Goal: Task Accomplishment & Management: Manage account settings

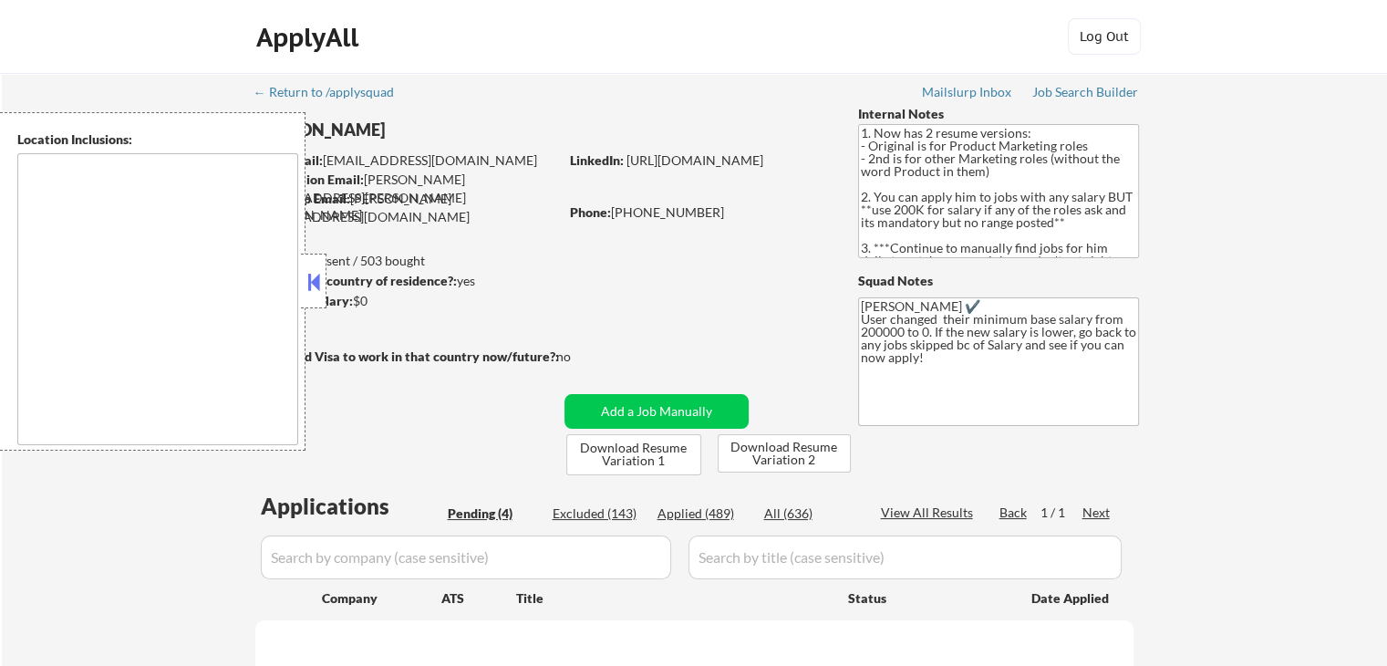
type textarea "[GEOGRAPHIC_DATA], [GEOGRAPHIC_DATA] [GEOGRAPHIC_DATA], [GEOGRAPHIC_DATA] [GEOG…"
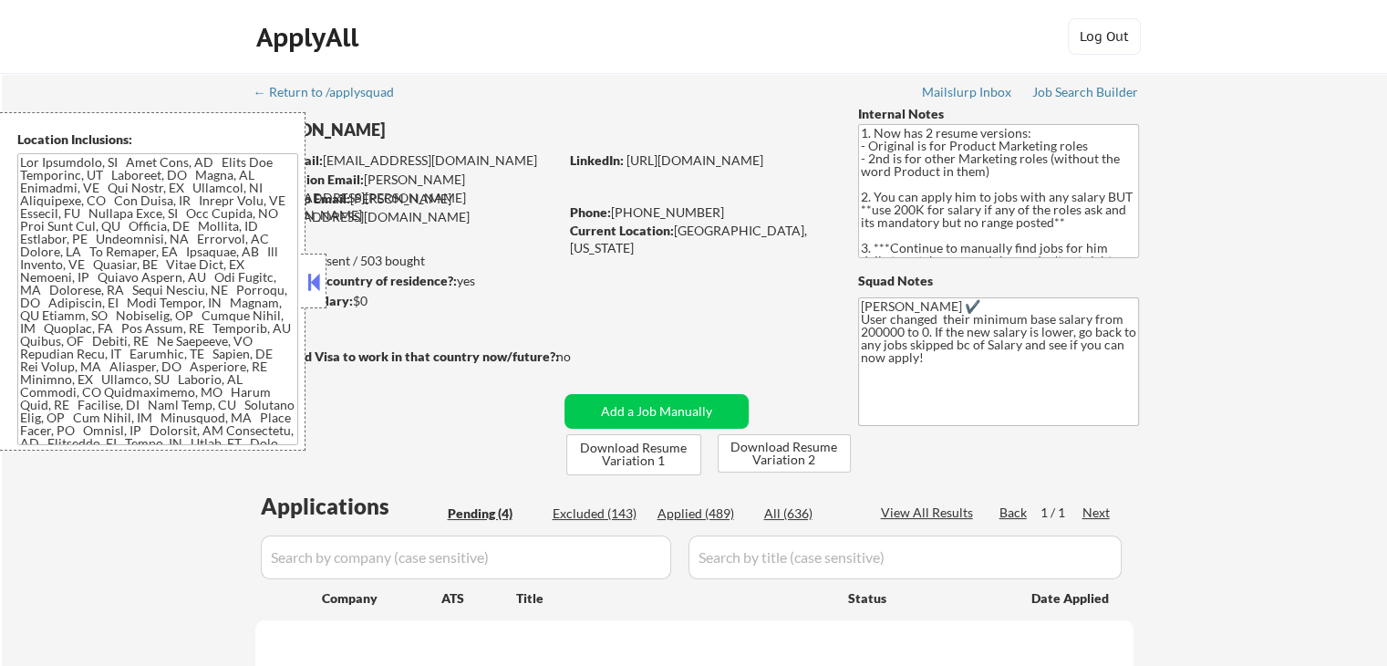
select select ""pending""
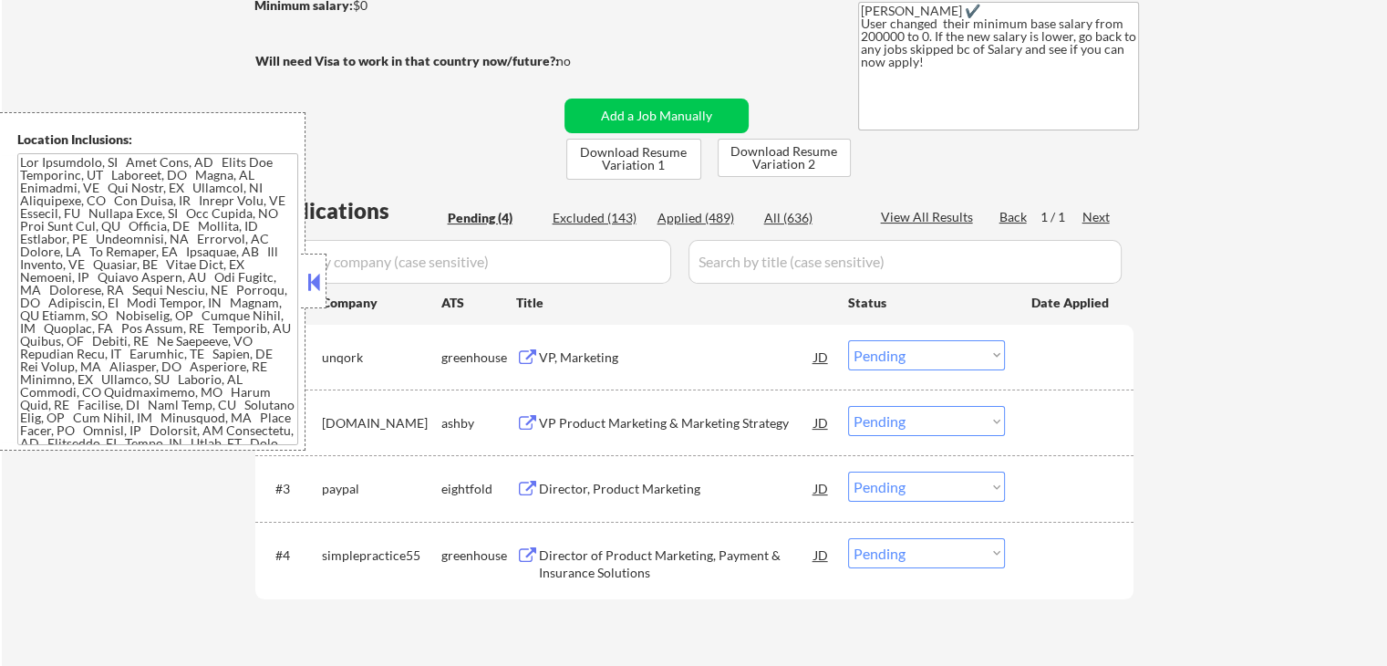
scroll to position [365, 0]
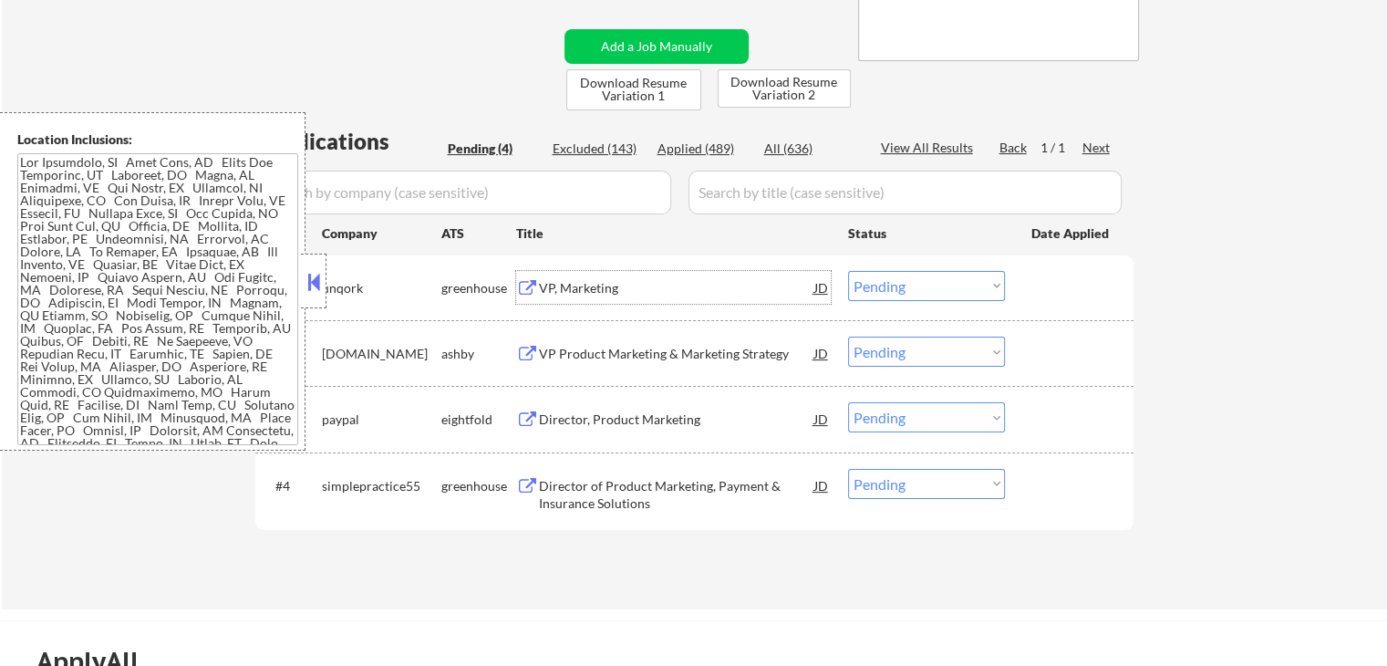
click at [534, 276] on div "VP, Marketing JD" at bounding box center [673, 287] width 315 height 33
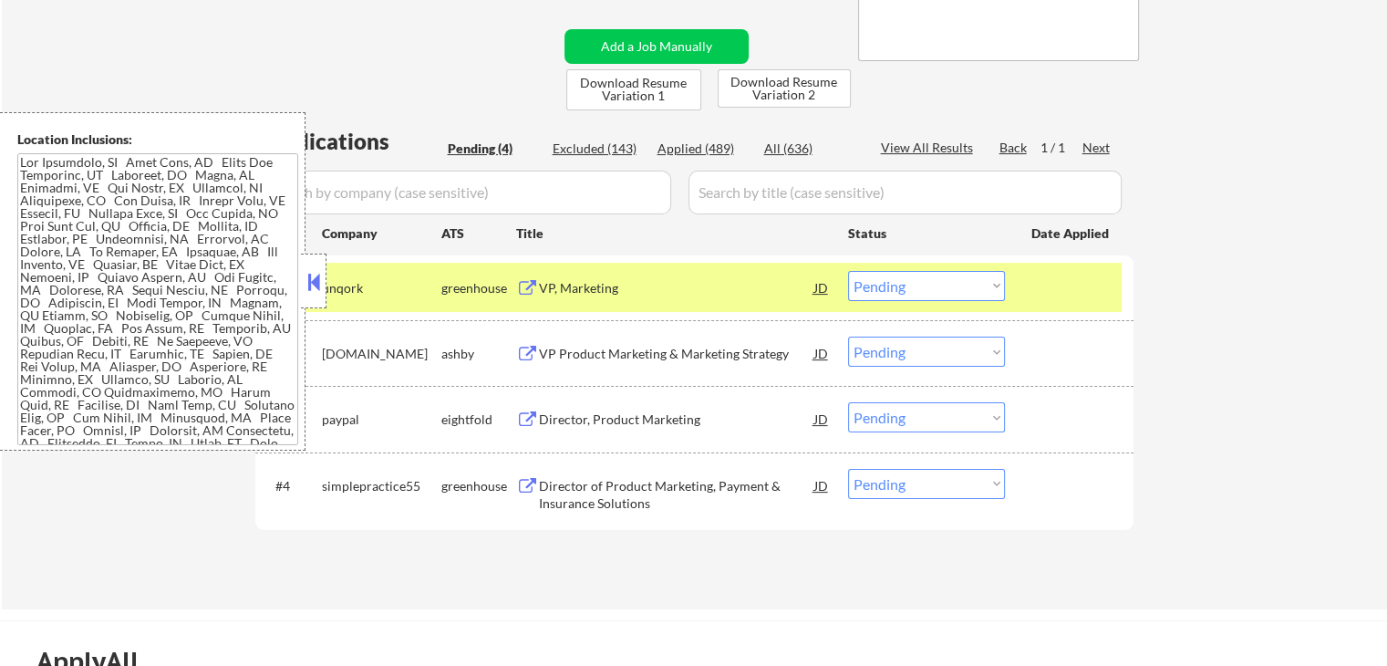
click at [552, 354] on div "VP Product Marketing & Marketing Strategy" at bounding box center [676, 354] width 275 height 18
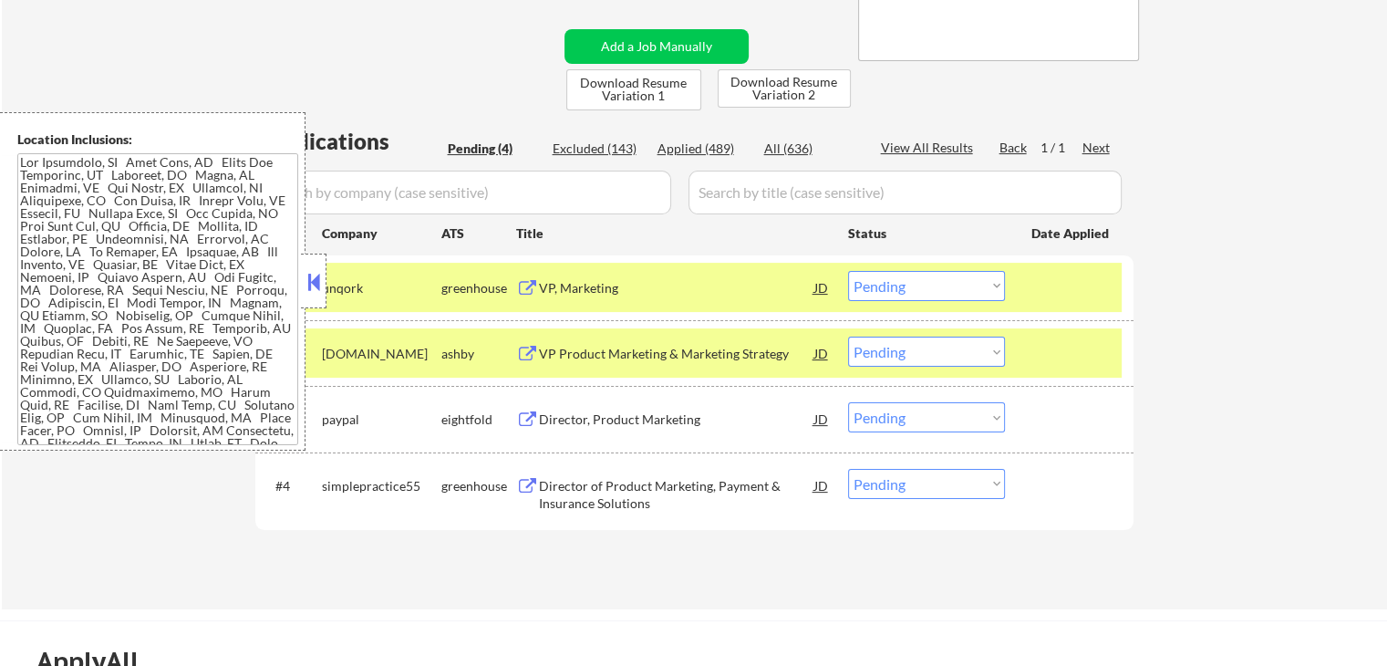
click at [540, 515] on div "#4 simplepractice55 greenhouse Director of Product Marketing, Payment & Insuran…" at bounding box center [691, 491] width 861 height 60
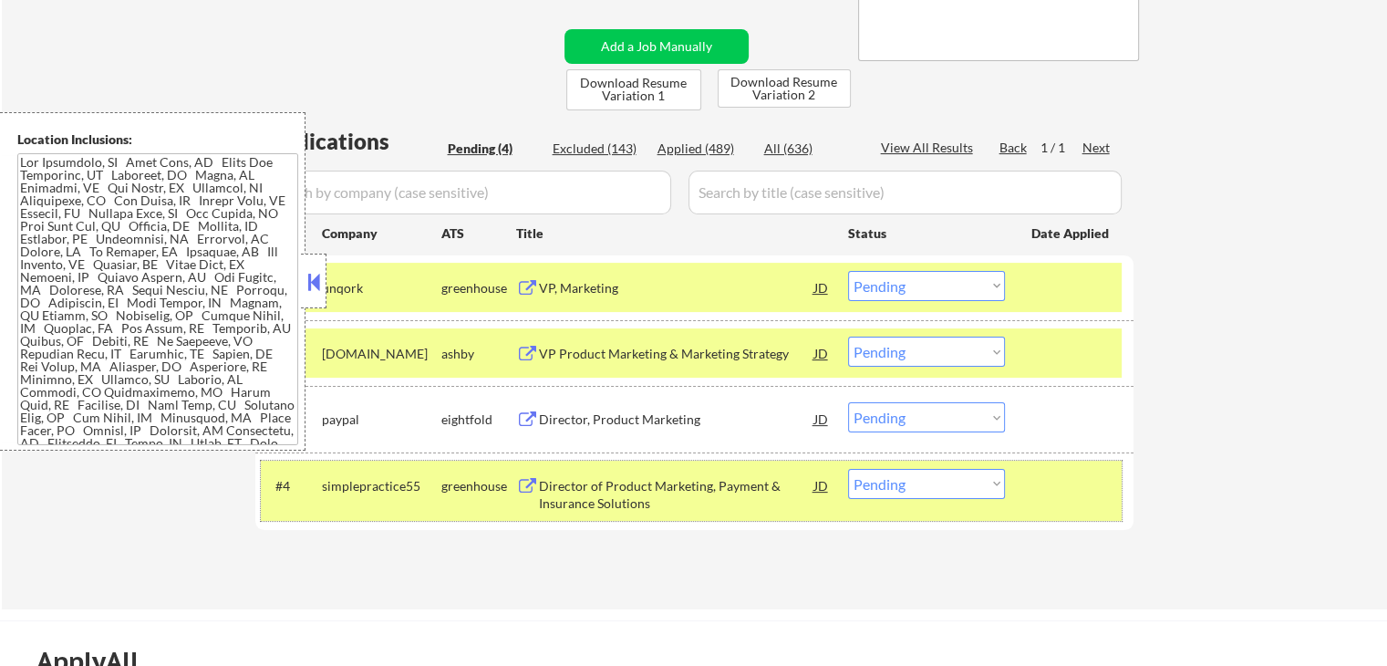
click at [577, 486] on div "Director of Product Marketing, Payment & Insurance Solutions" at bounding box center [676, 495] width 275 height 36
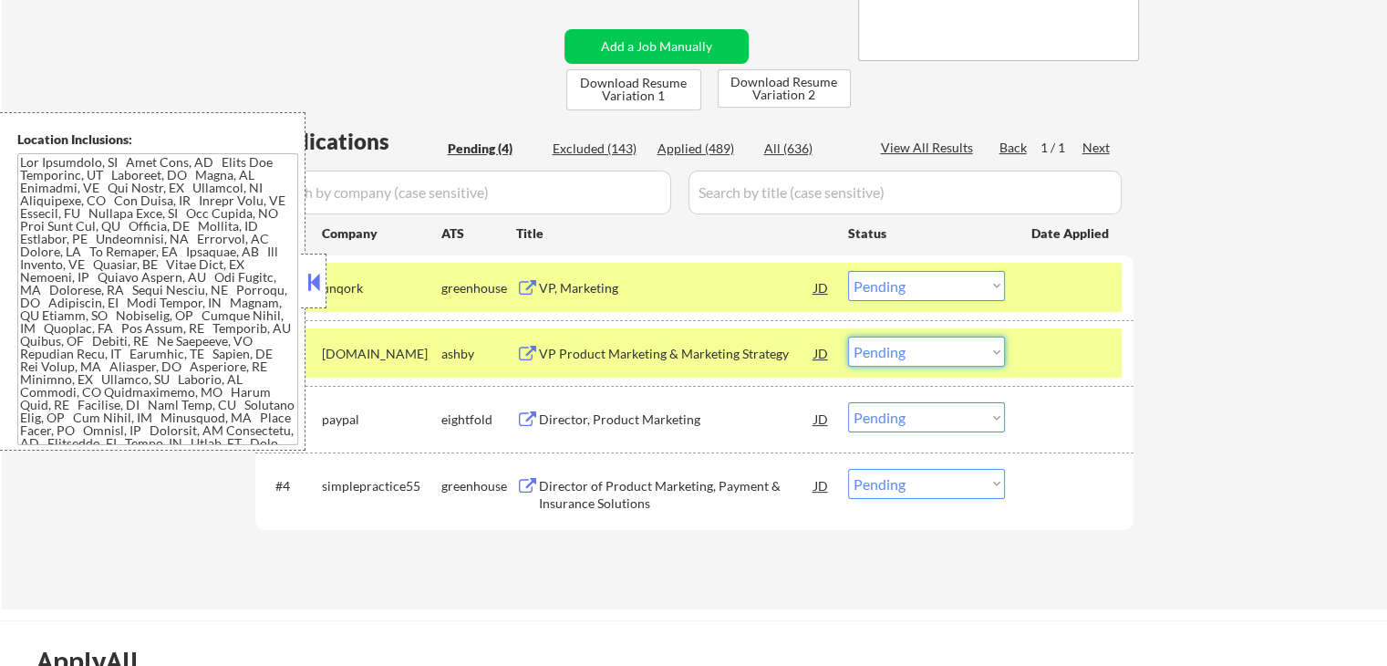
drag, startPoint x: 887, startPoint y: 355, endPoint x: 892, endPoint y: 366, distance: 11.9
click at [888, 355] on select "Choose an option... Pending Applied Excluded (Questions) Excluded (Expired) Exc…" at bounding box center [926, 352] width 157 height 30
click at [848, 337] on select "Choose an option... Pending Applied Excluded (Questions) Excluded (Expired) Exc…" at bounding box center [926, 352] width 157 height 30
select select ""pending""
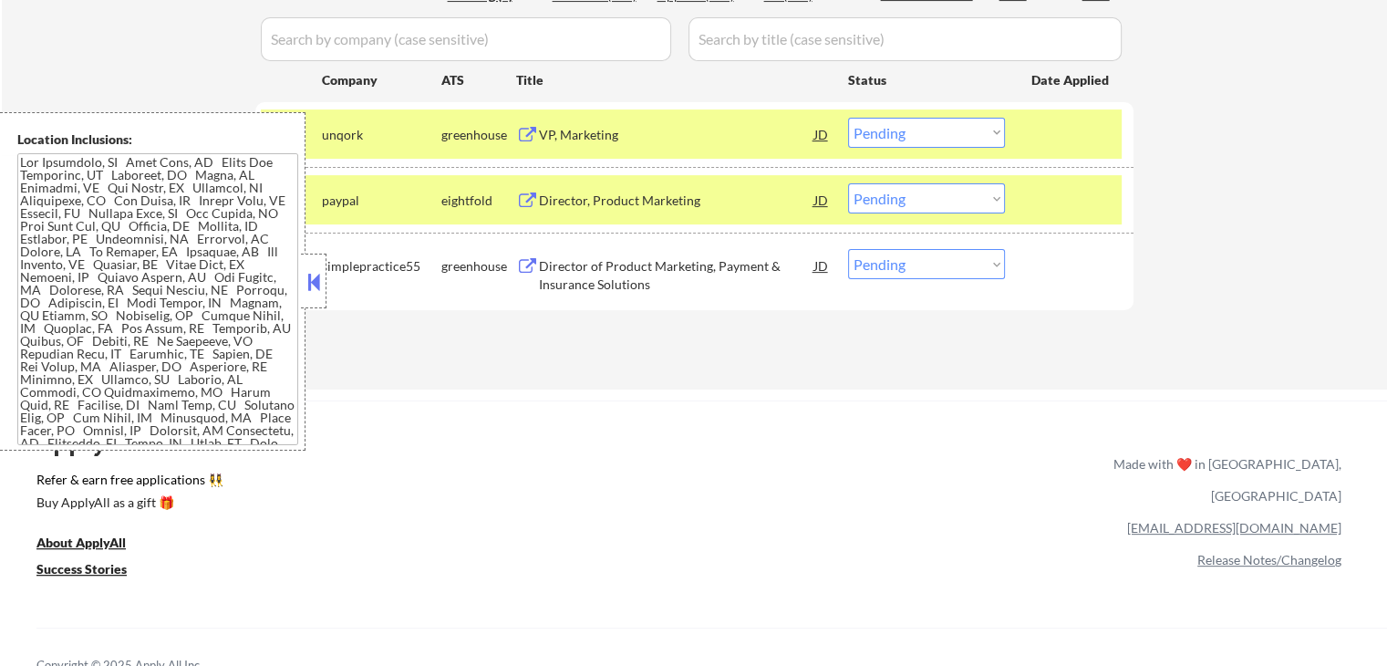
scroll to position [547, 0]
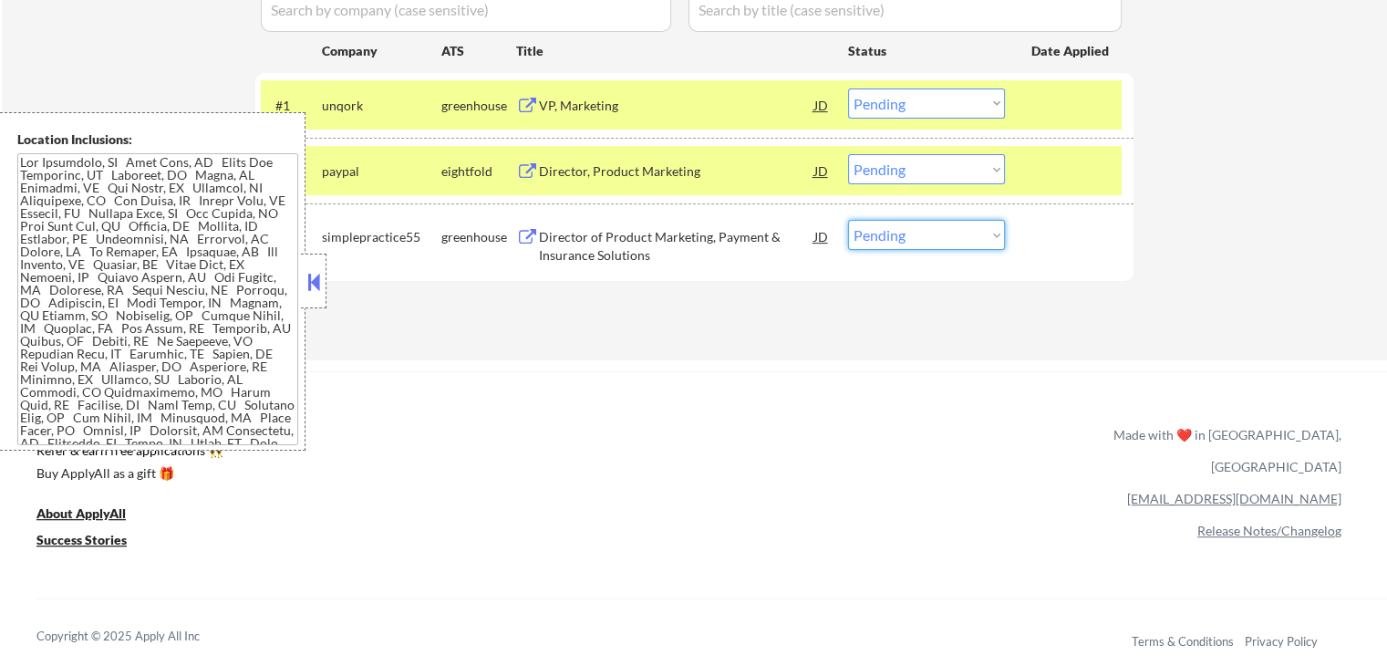
click at [904, 238] on select "Choose an option... Pending Applied Excluded (Questions) Excluded (Expired) Exc…" at bounding box center [926, 235] width 157 height 30
select select ""applied""
click at [848, 220] on select "Choose an option... Pending Applied Excluded (Questions) Excluded (Expired) Exc…" at bounding box center [926, 235] width 157 height 30
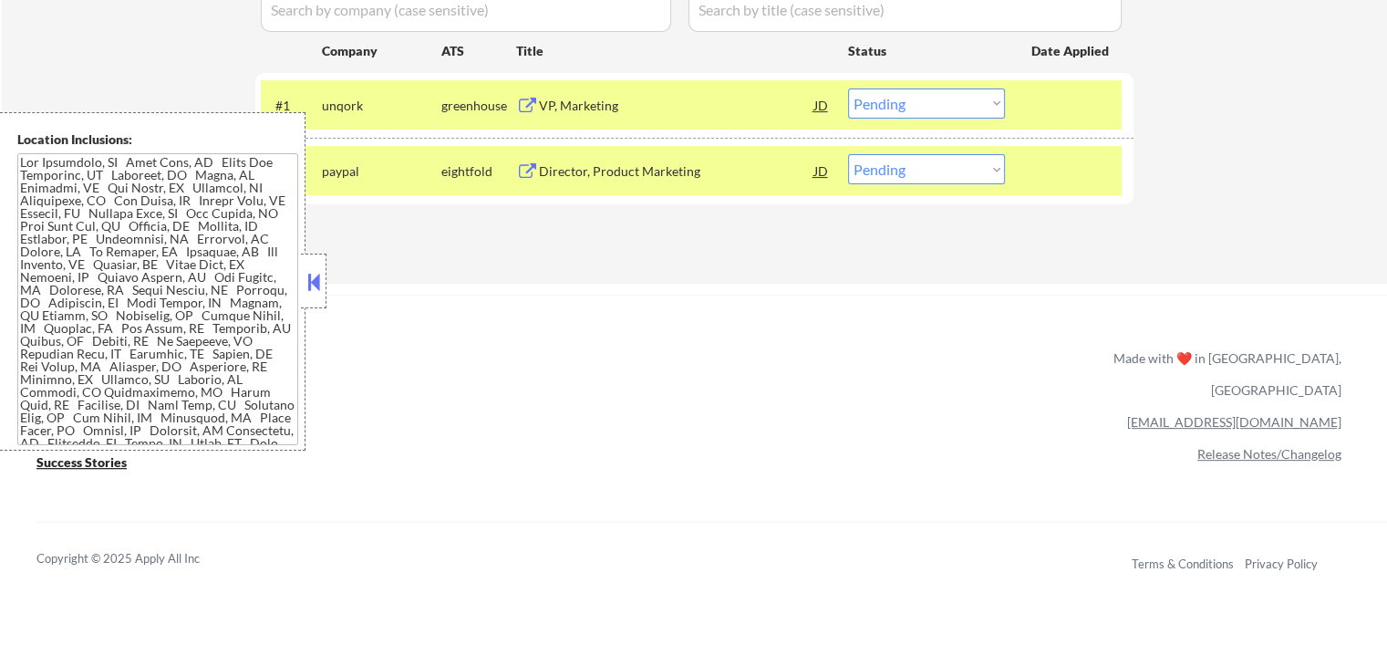
click at [895, 104] on select "Choose an option... Pending Applied Excluded (Questions) Excluded (Expired) Exc…" at bounding box center [926, 103] width 157 height 30
click at [848, 88] on select "Choose an option... Pending Applied Excluded (Questions) Excluded (Expired) Exc…" at bounding box center [926, 103] width 157 height 30
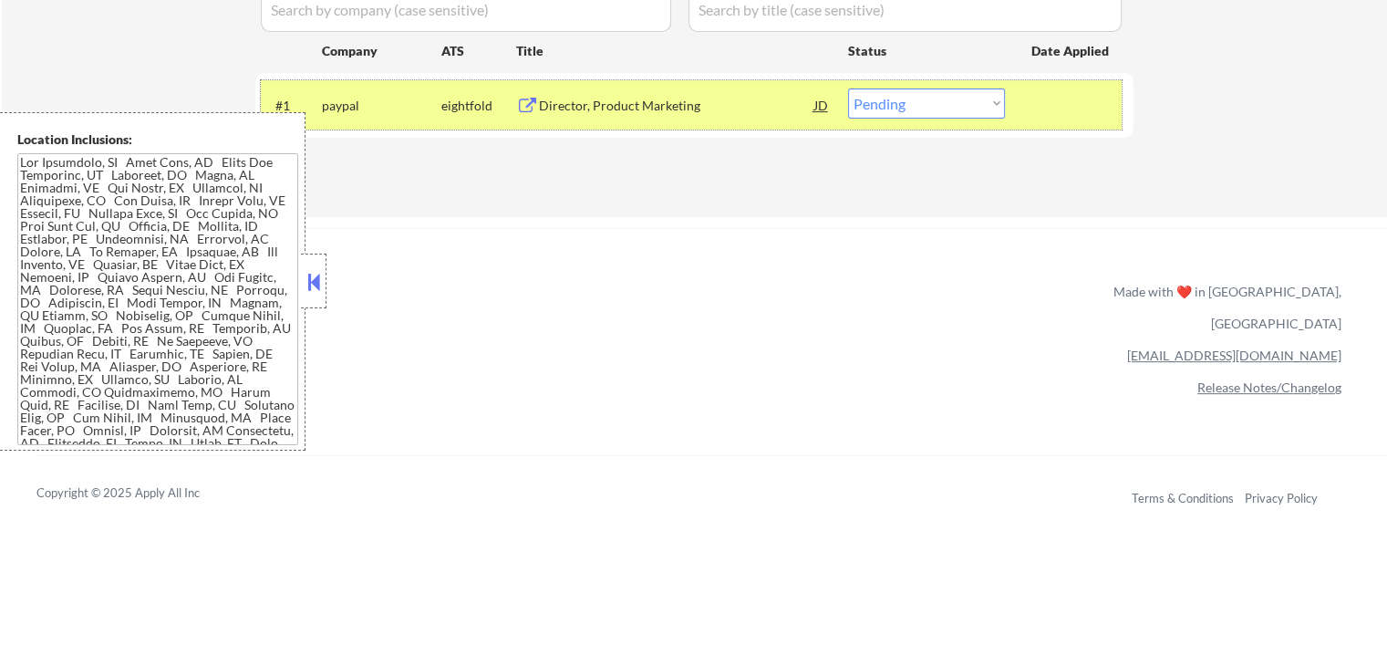
click at [1082, 98] on div at bounding box center [1072, 104] width 80 height 33
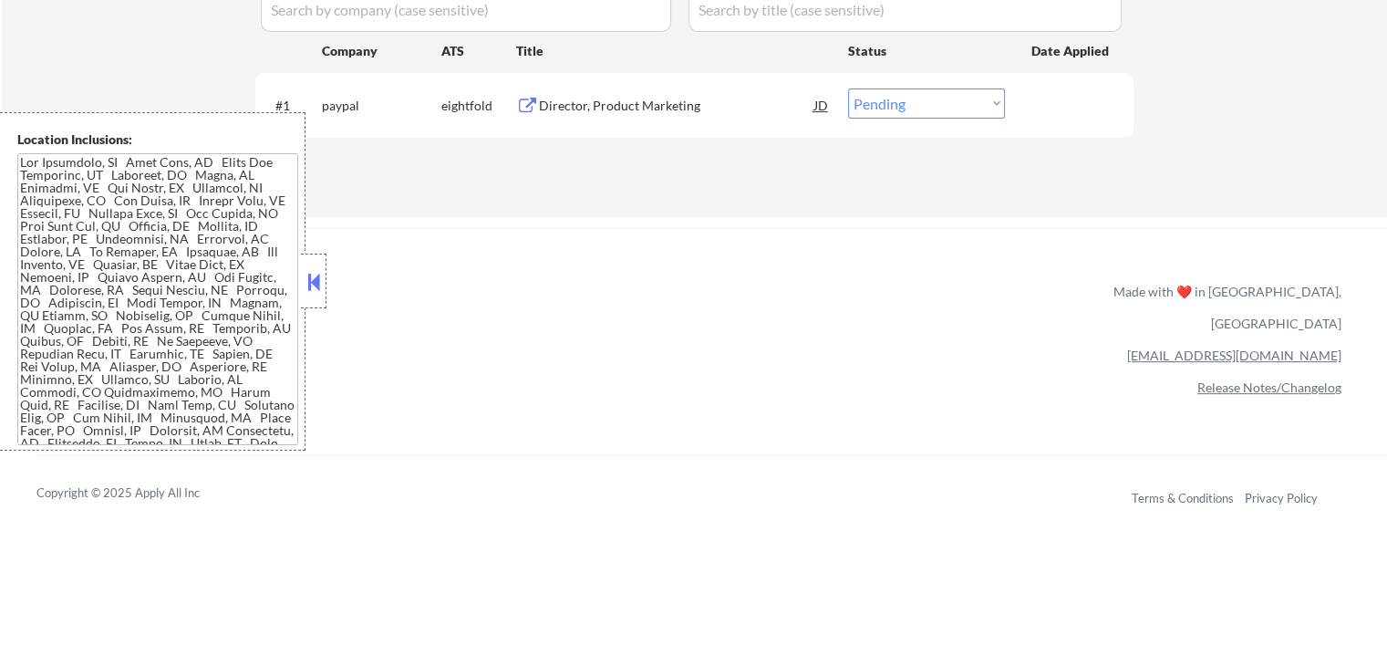
click at [688, 110] on div "Director, Product Marketing" at bounding box center [676, 106] width 275 height 18
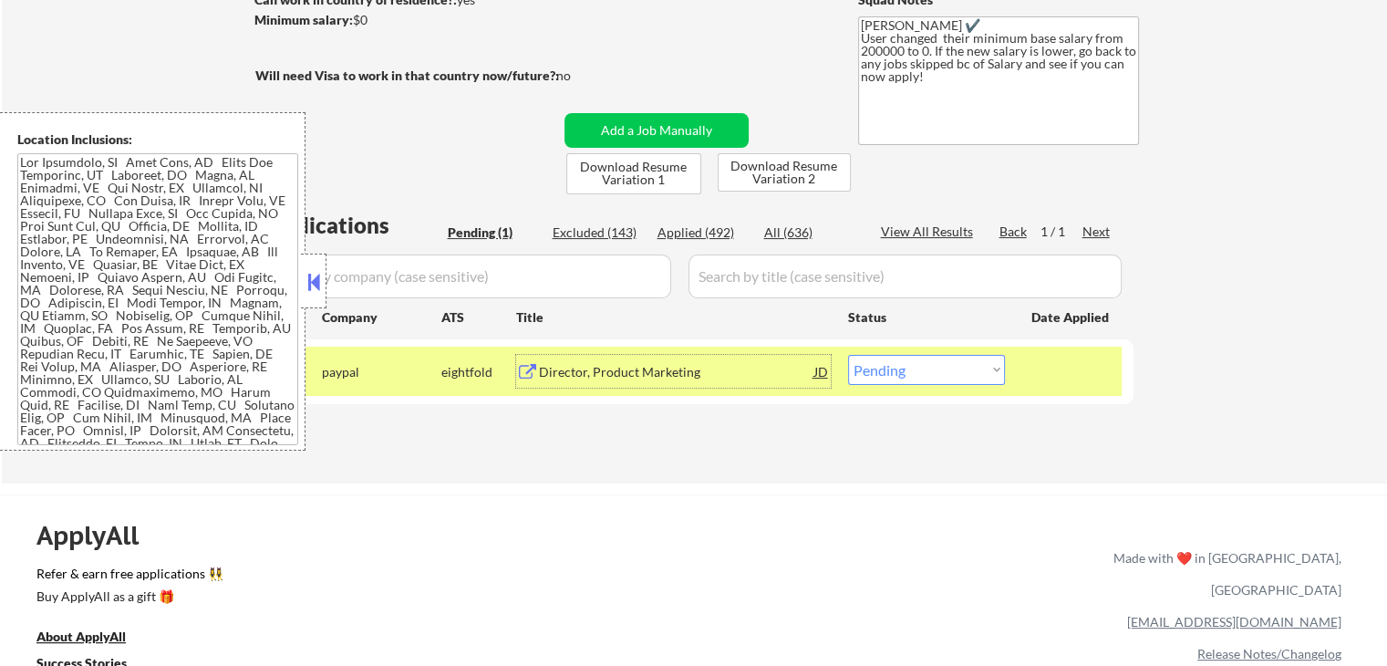
scroll to position [182, 0]
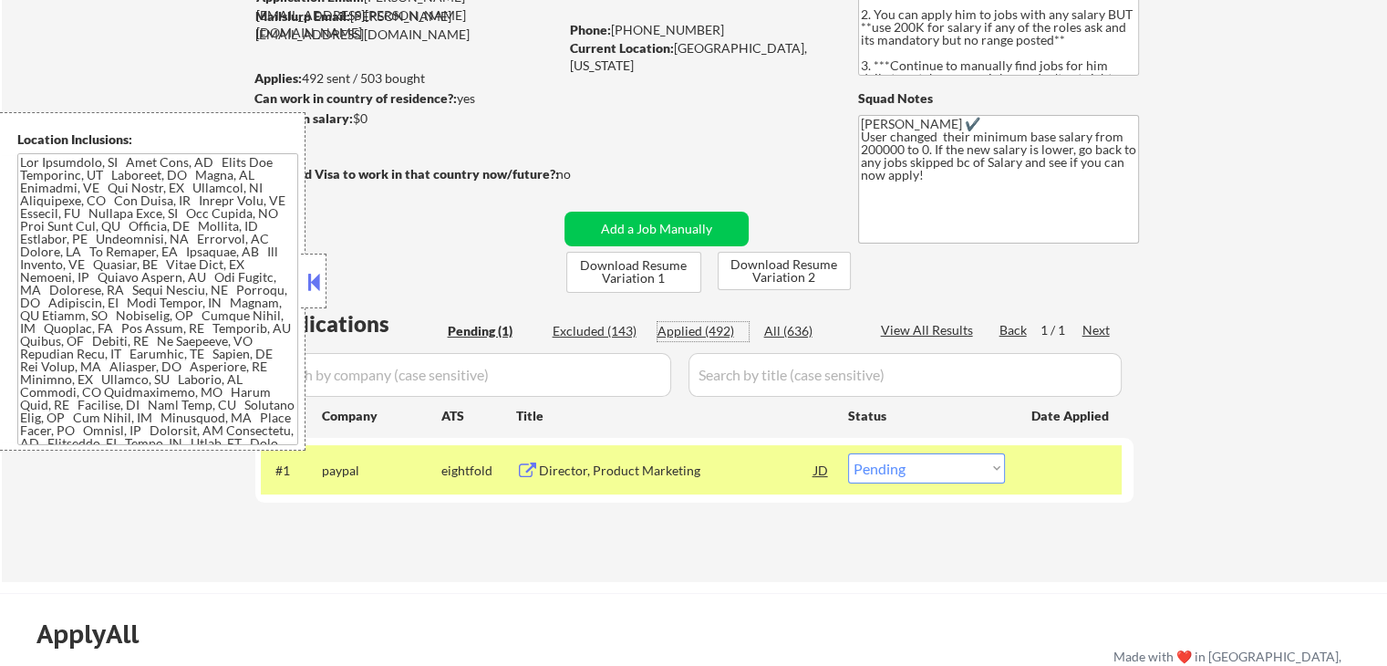
click at [699, 327] on div "Applied (492)" at bounding box center [703, 331] width 91 height 18
select select ""applied""
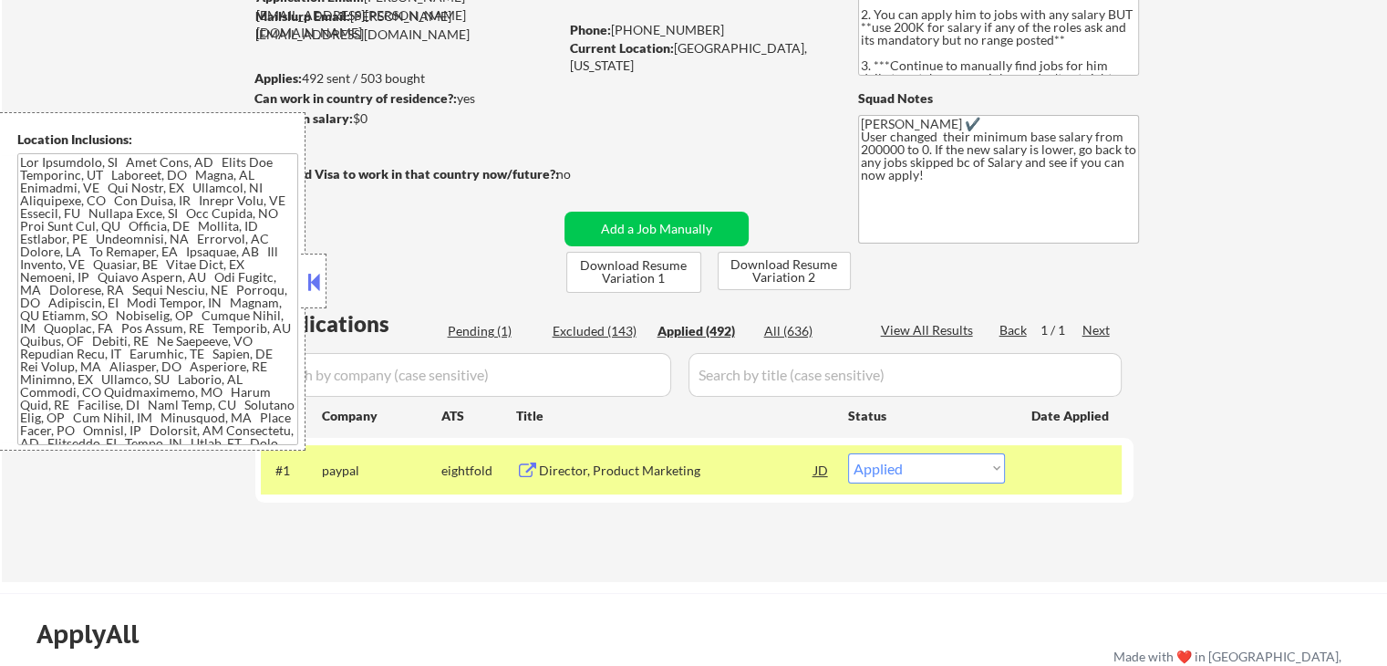
select select ""applied""
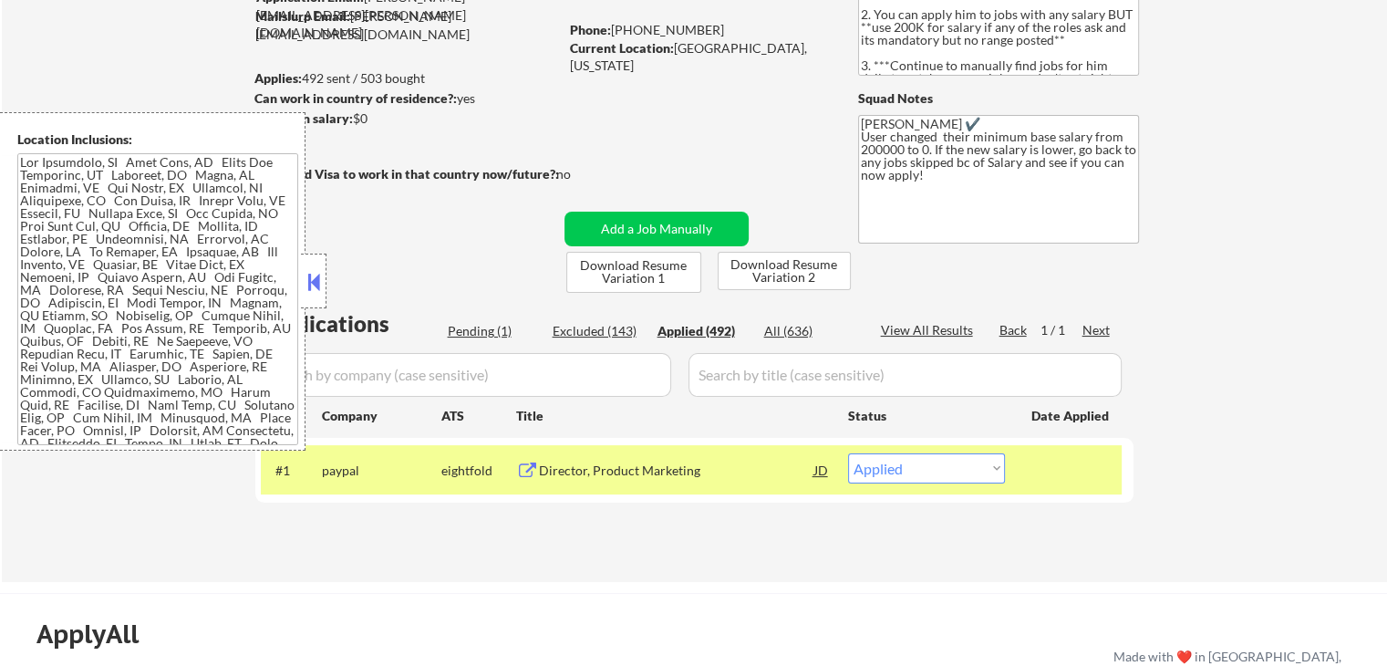
select select ""applied""
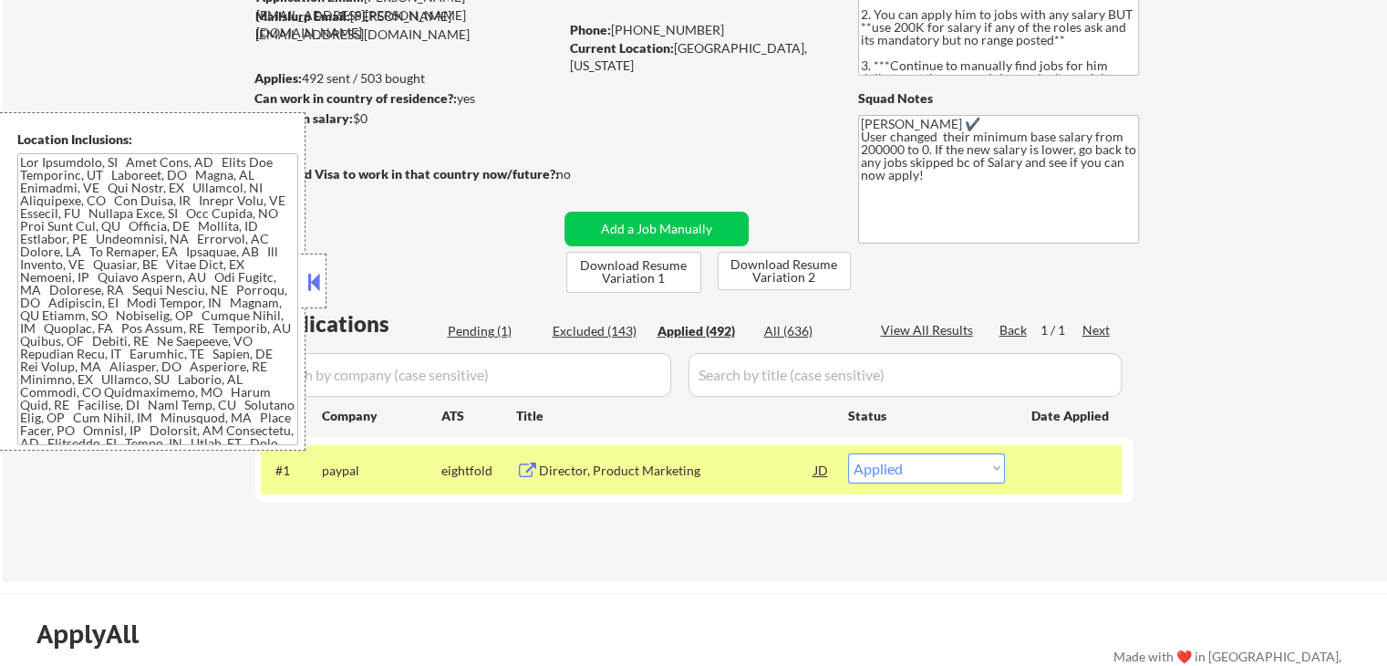
select select ""applied""
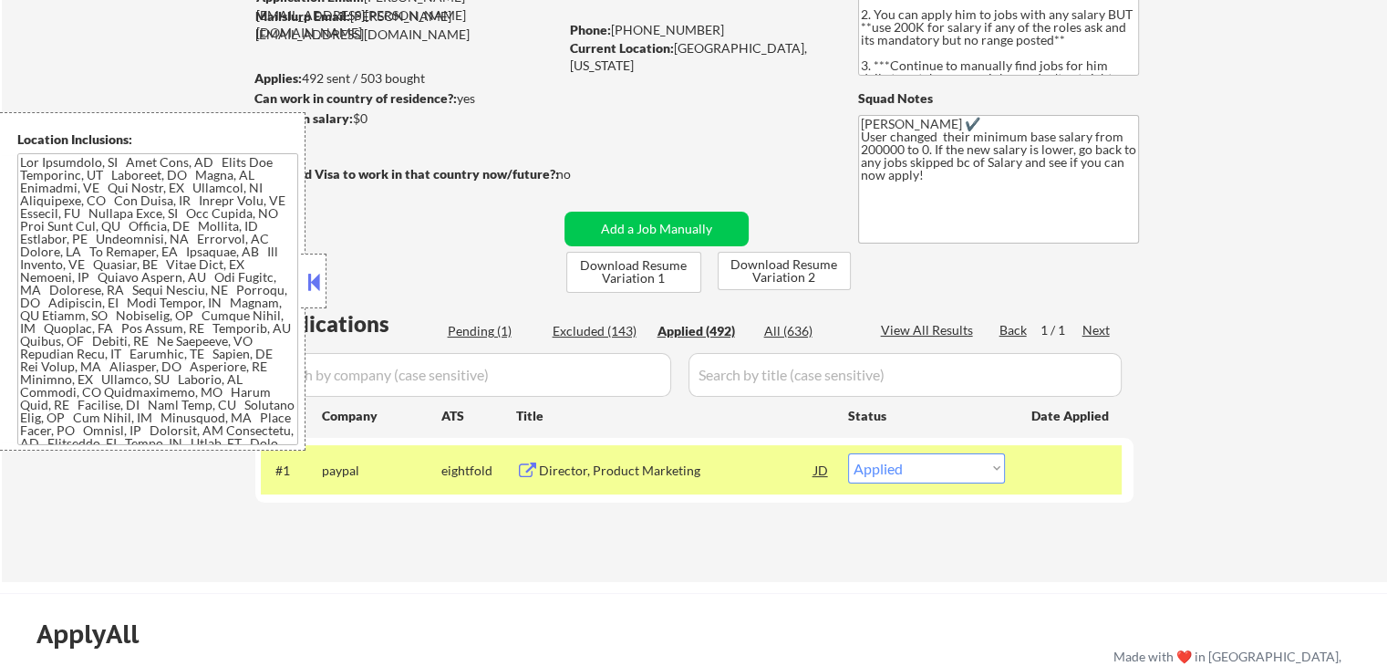
select select ""applied""
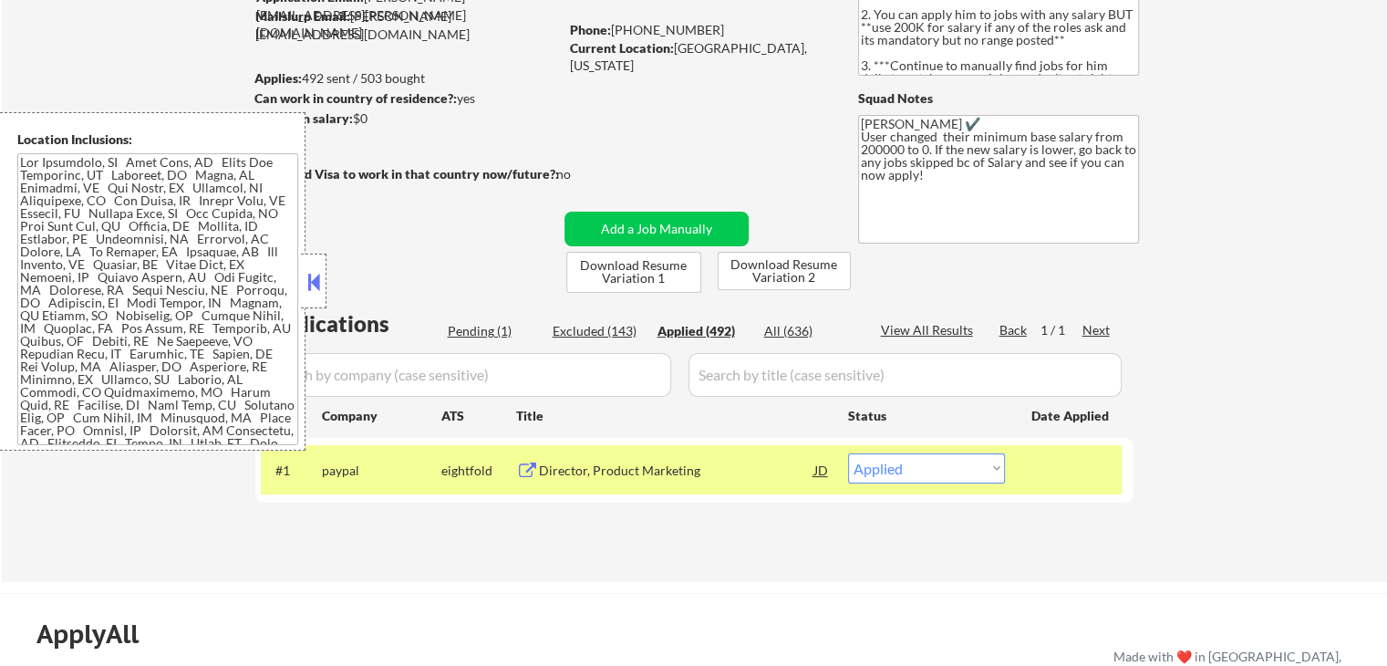
select select ""applied""
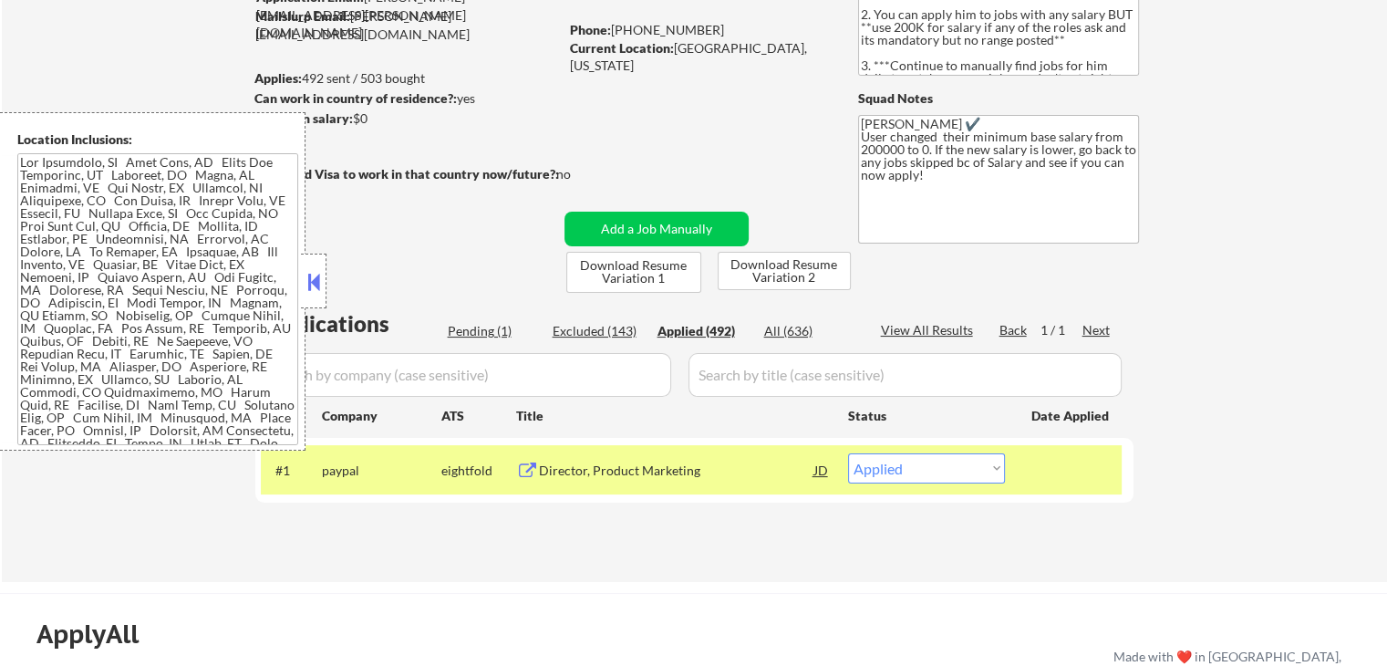
select select ""applied""
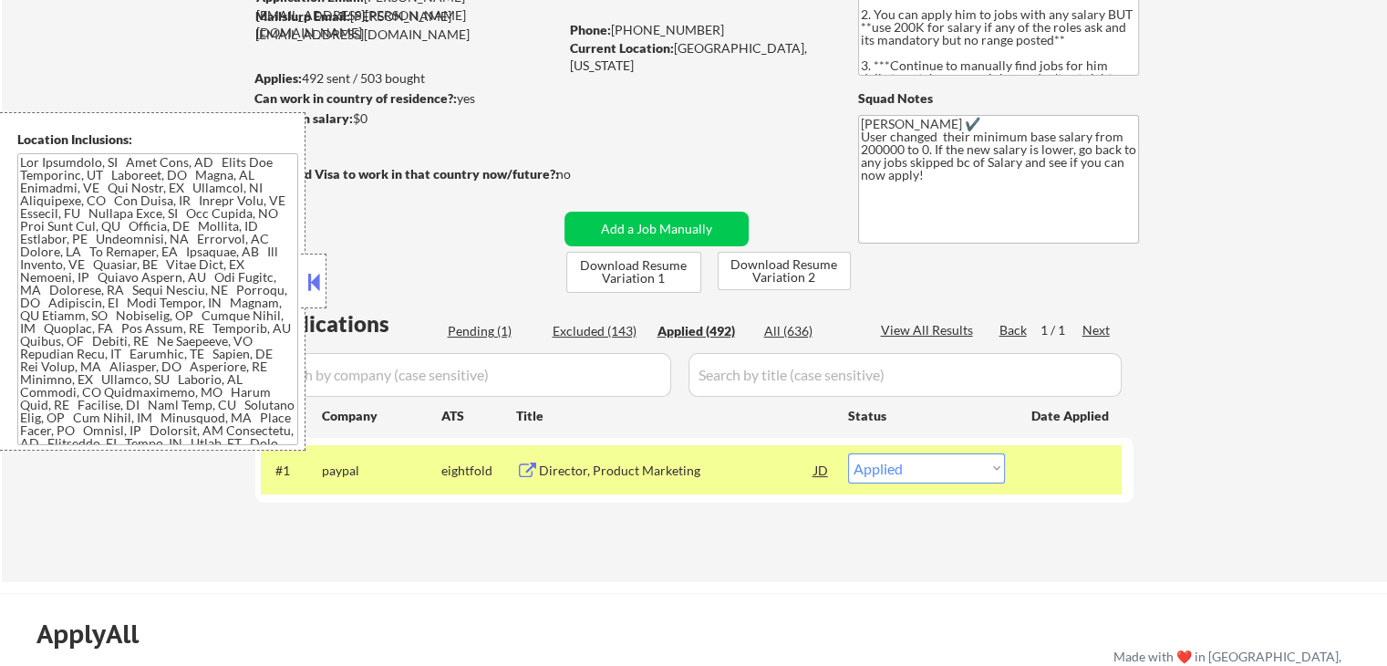
select select ""applied""
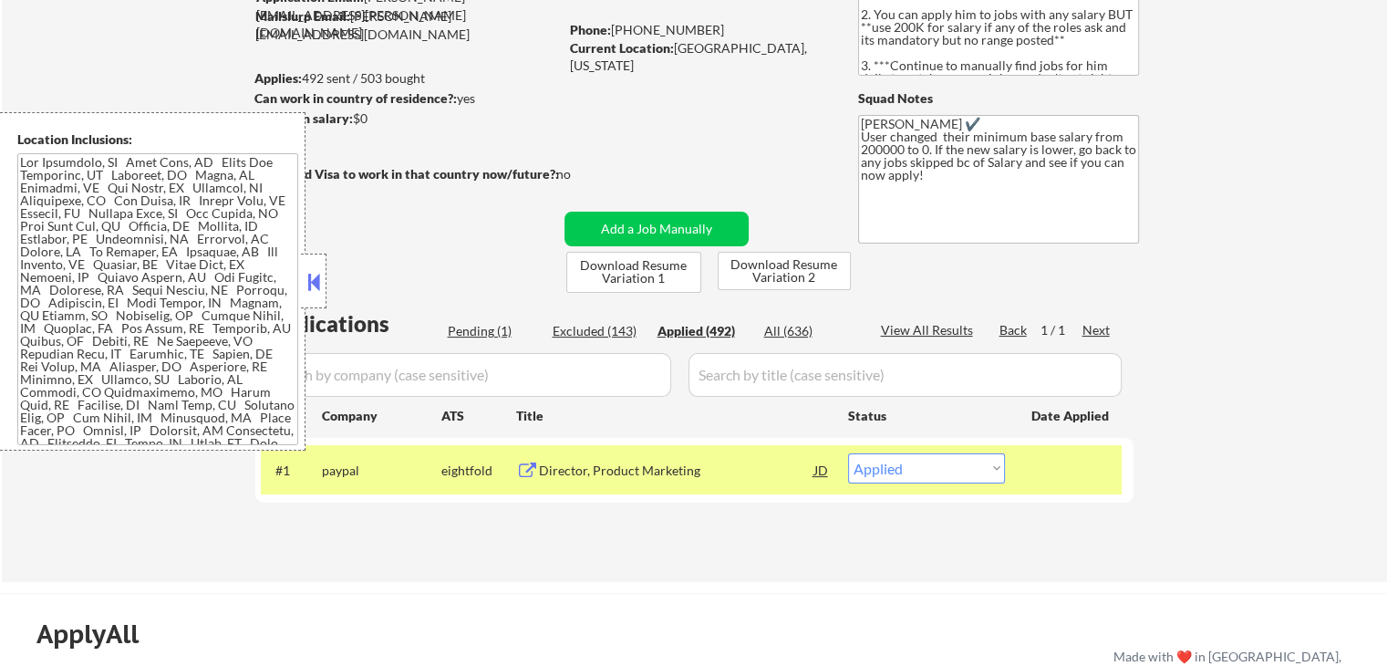
select select ""applied""
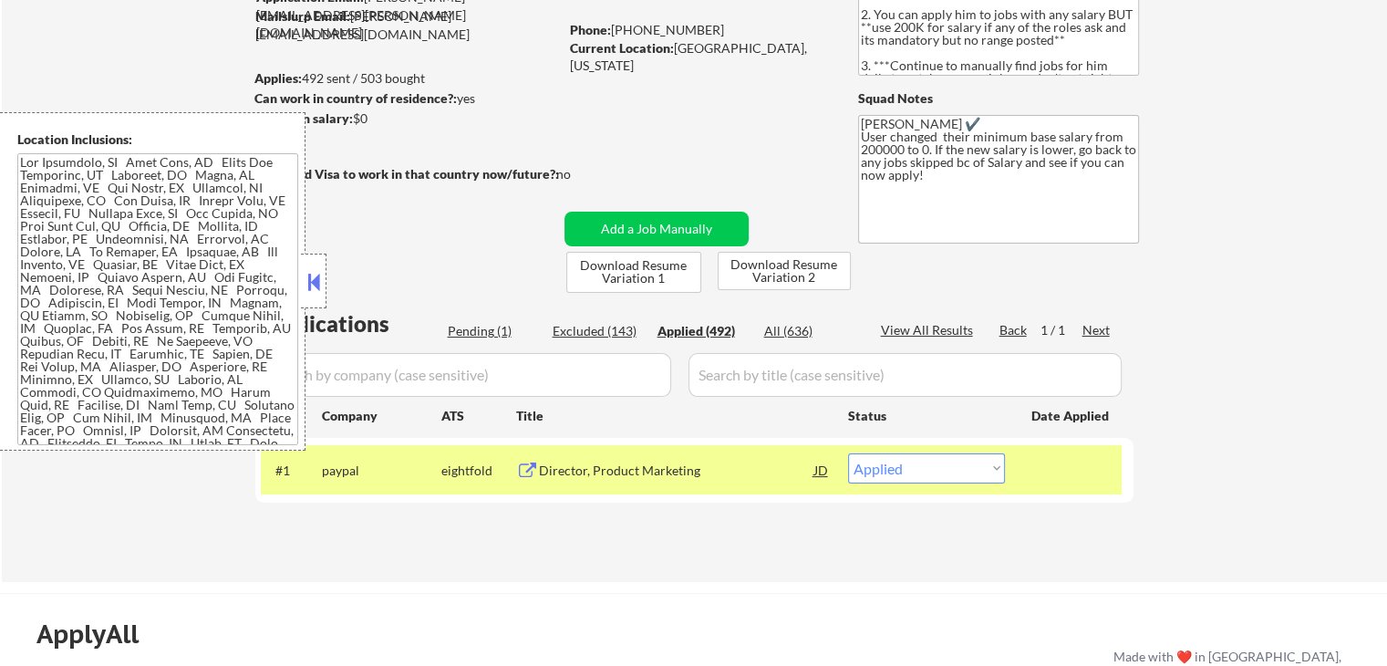
select select ""applied""
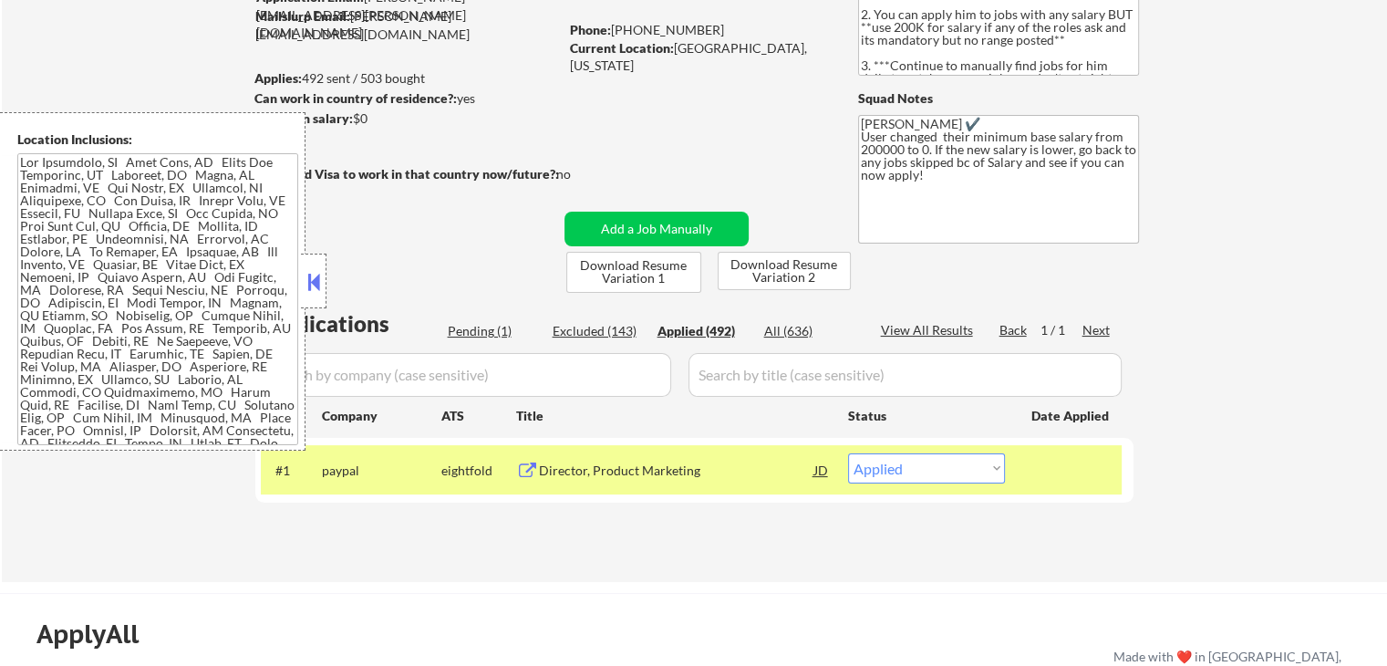
select select ""applied""
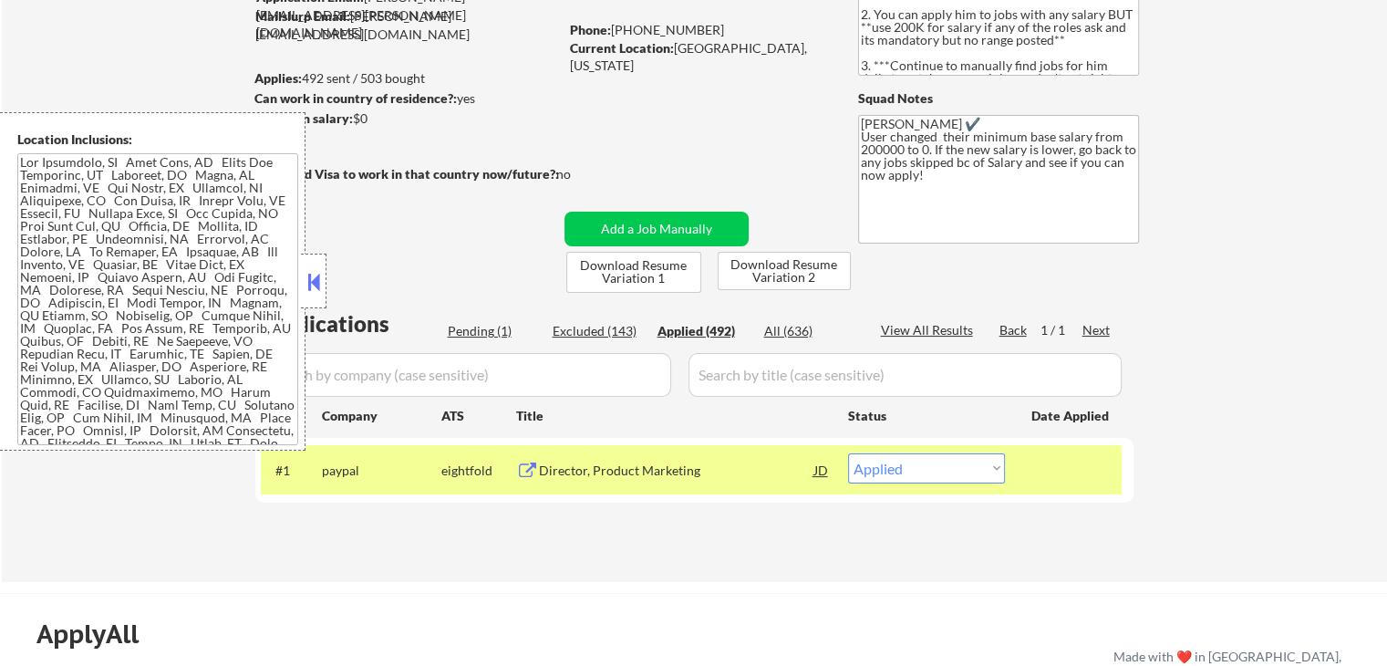
select select ""applied""
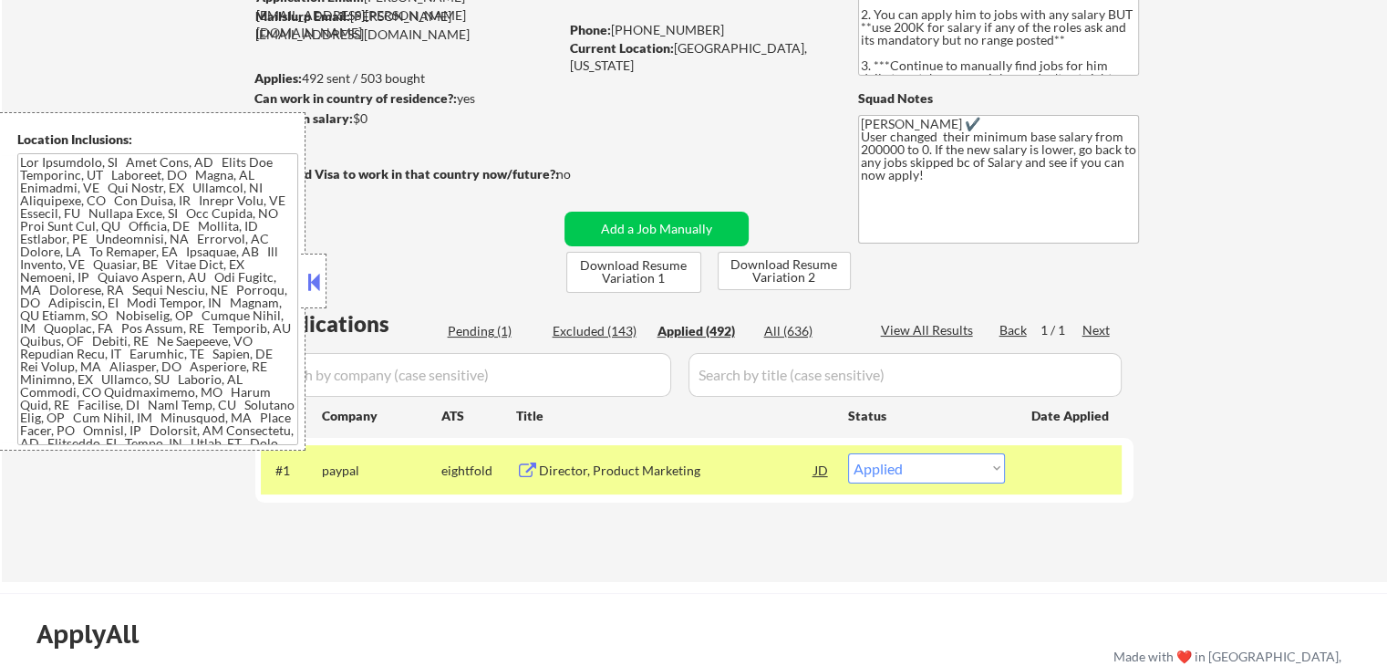
select select ""applied""
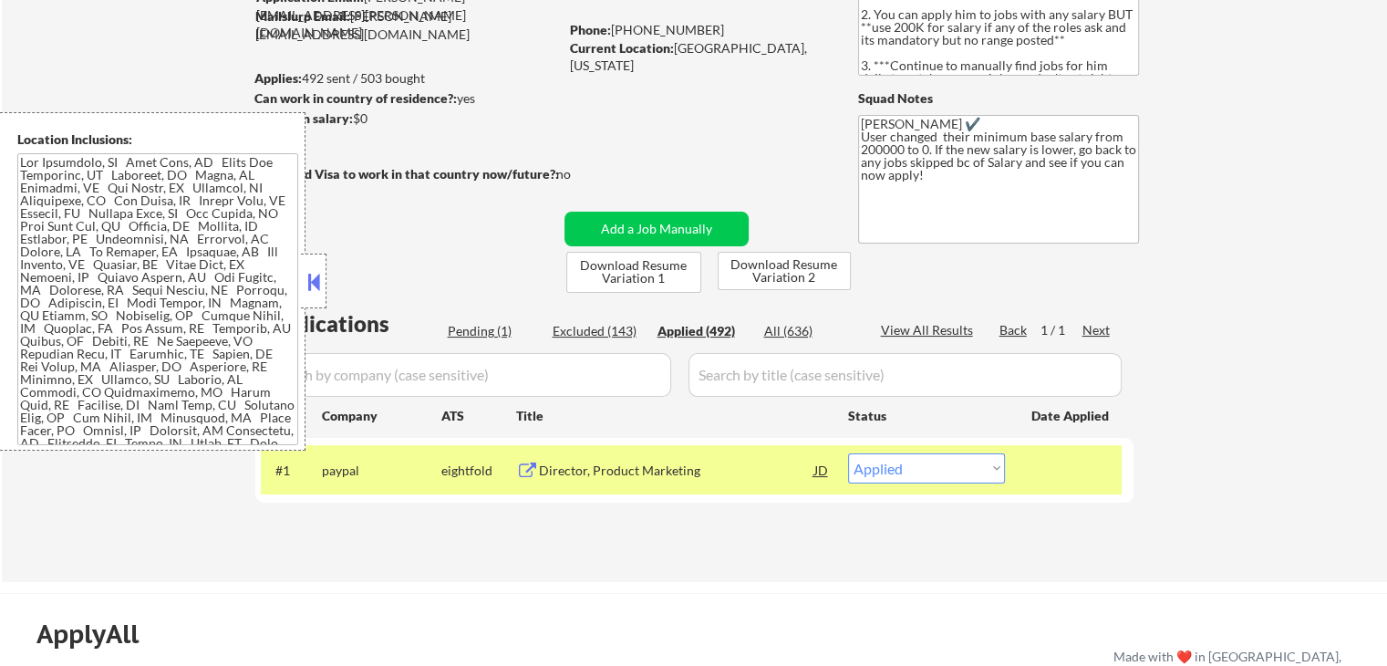
select select ""applied""
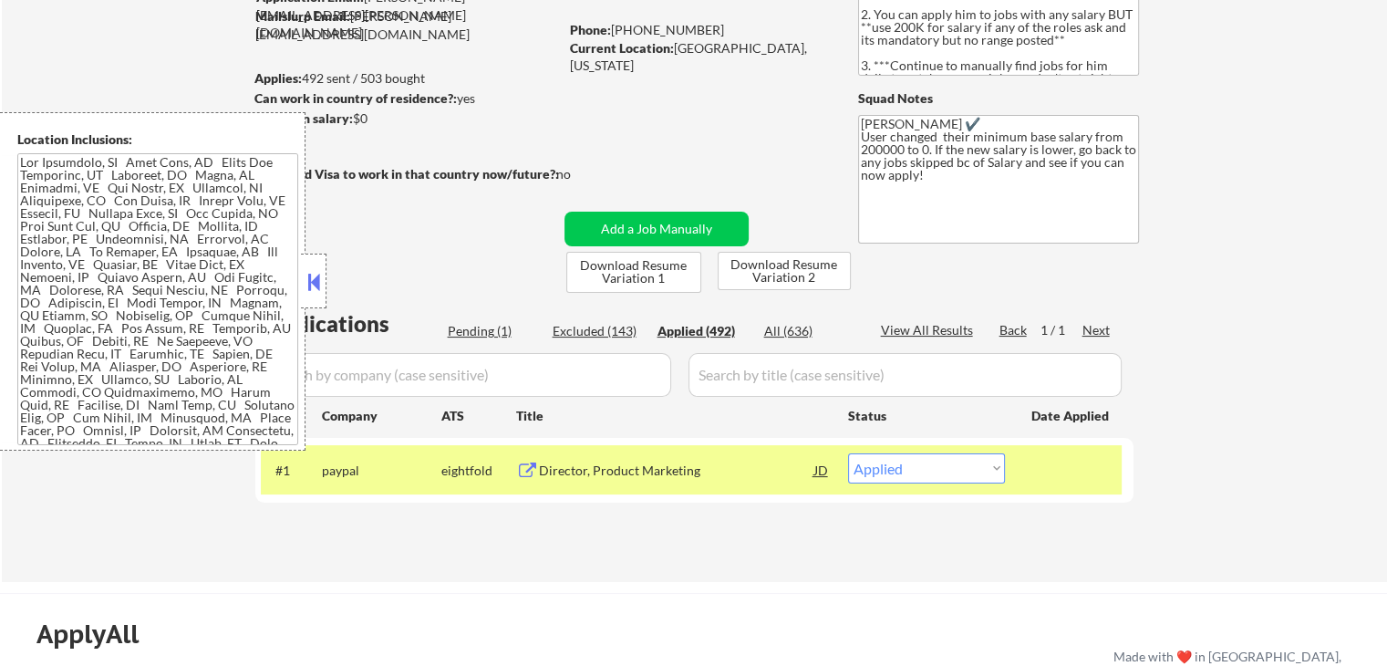
select select ""applied""
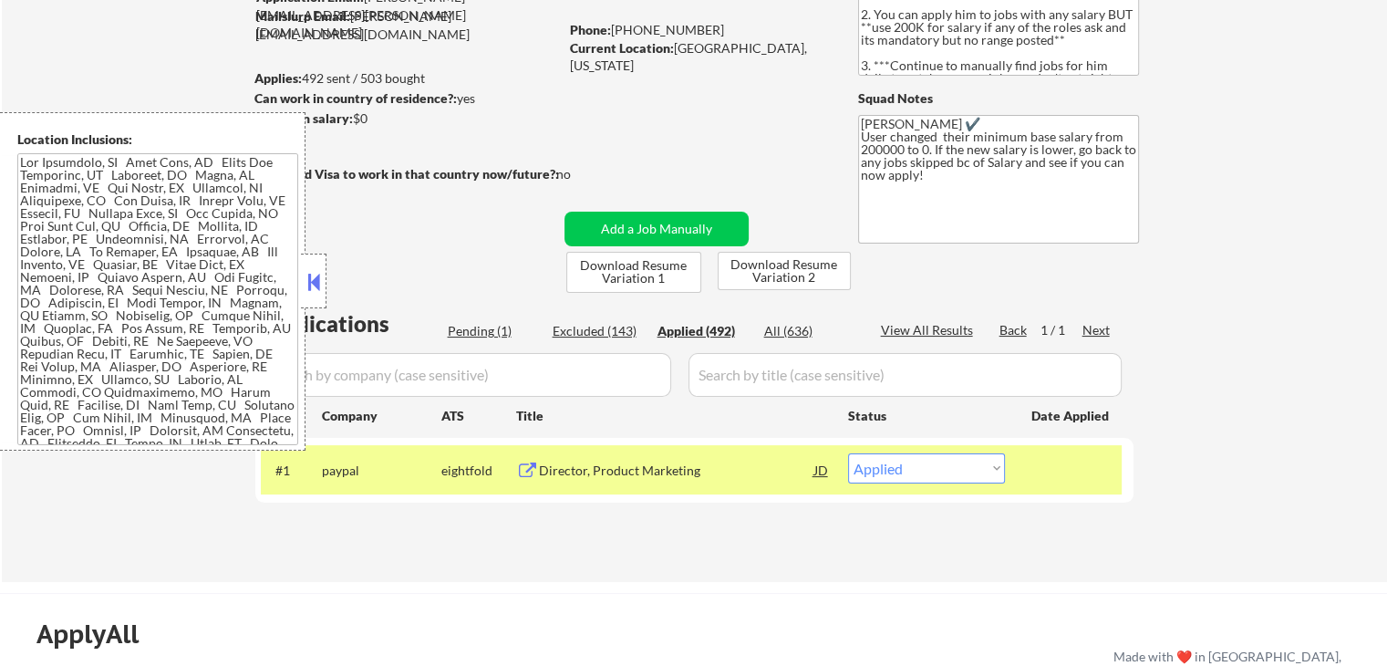
select select ""applied""
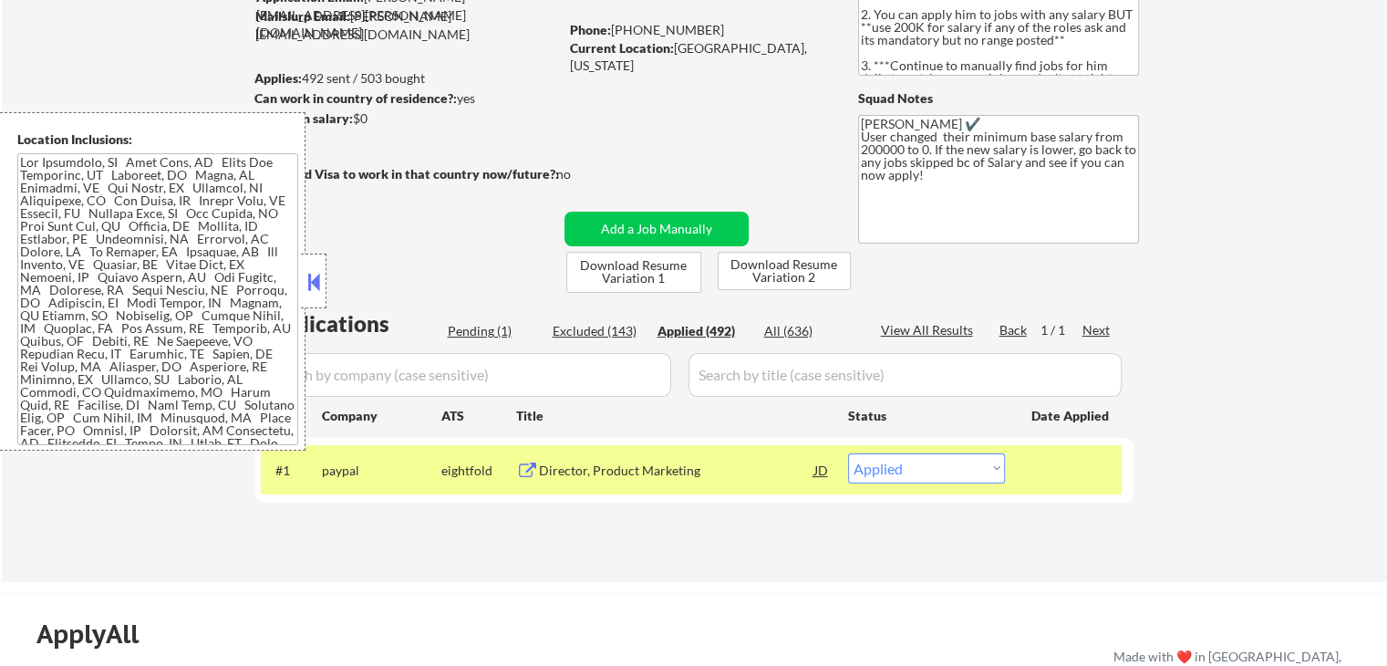
select select ""applied""
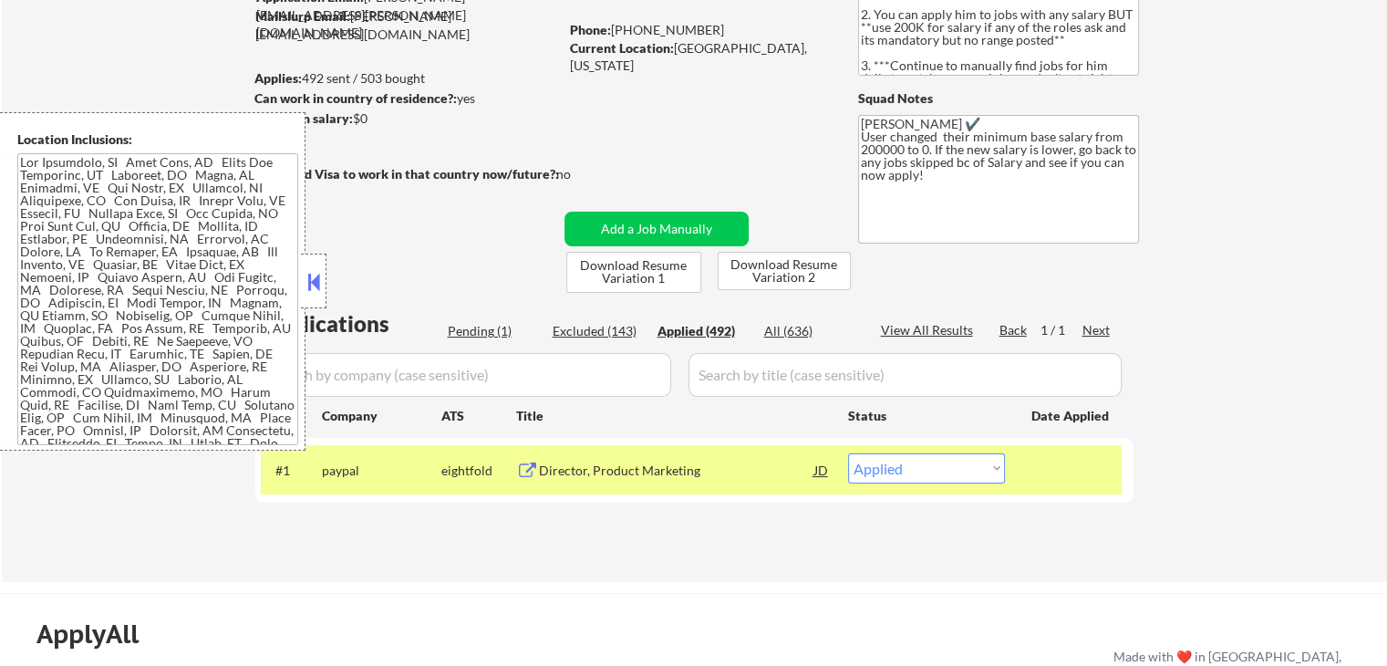
select select ""applied""
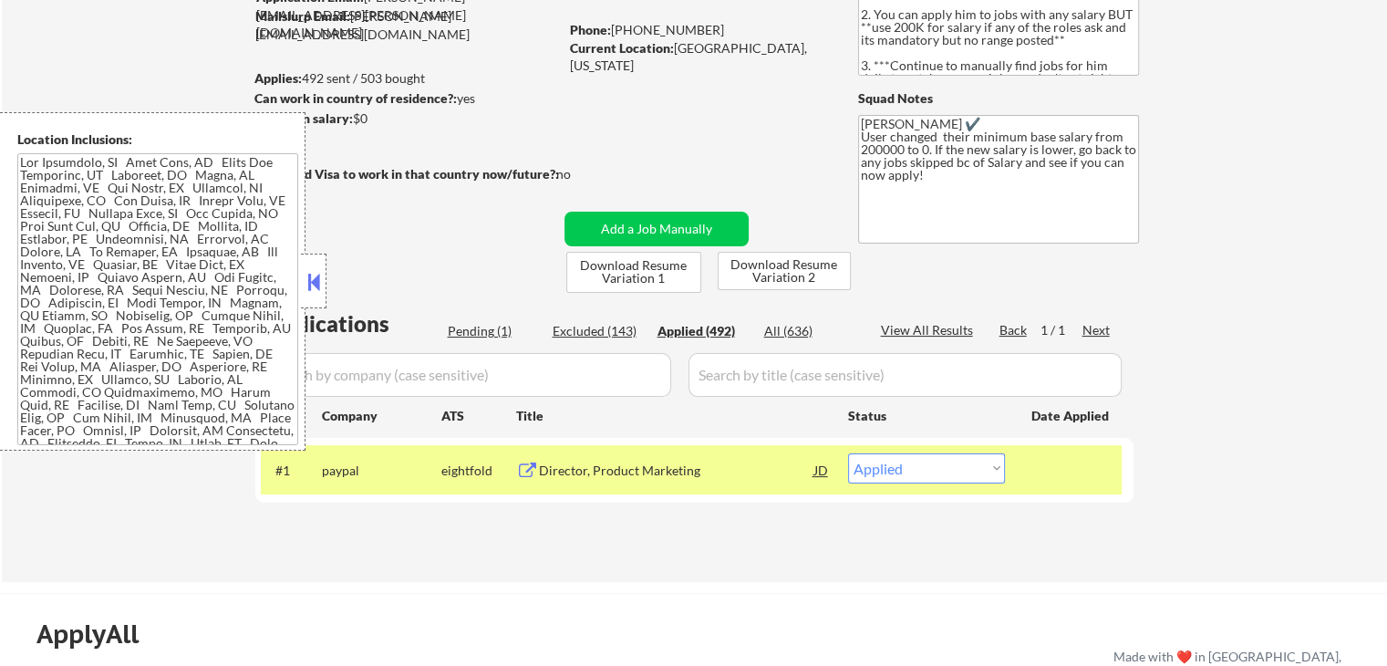
select select ""applied""
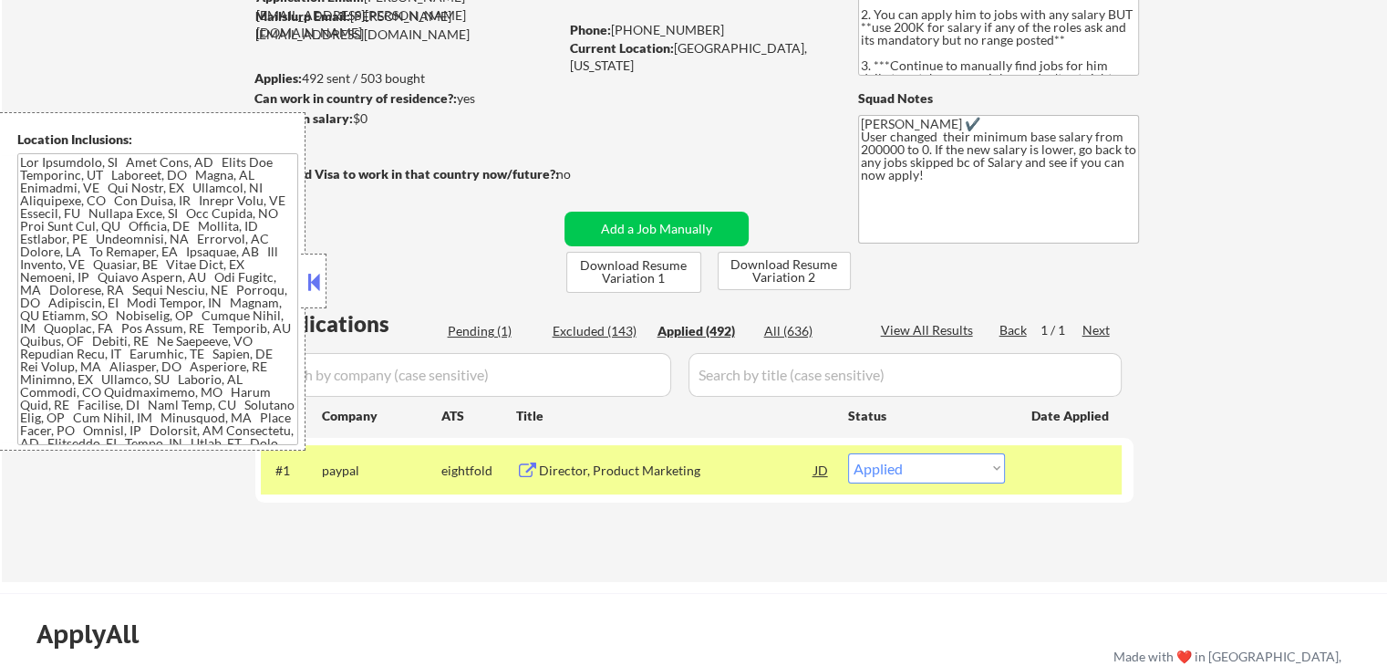
select select ""applied""
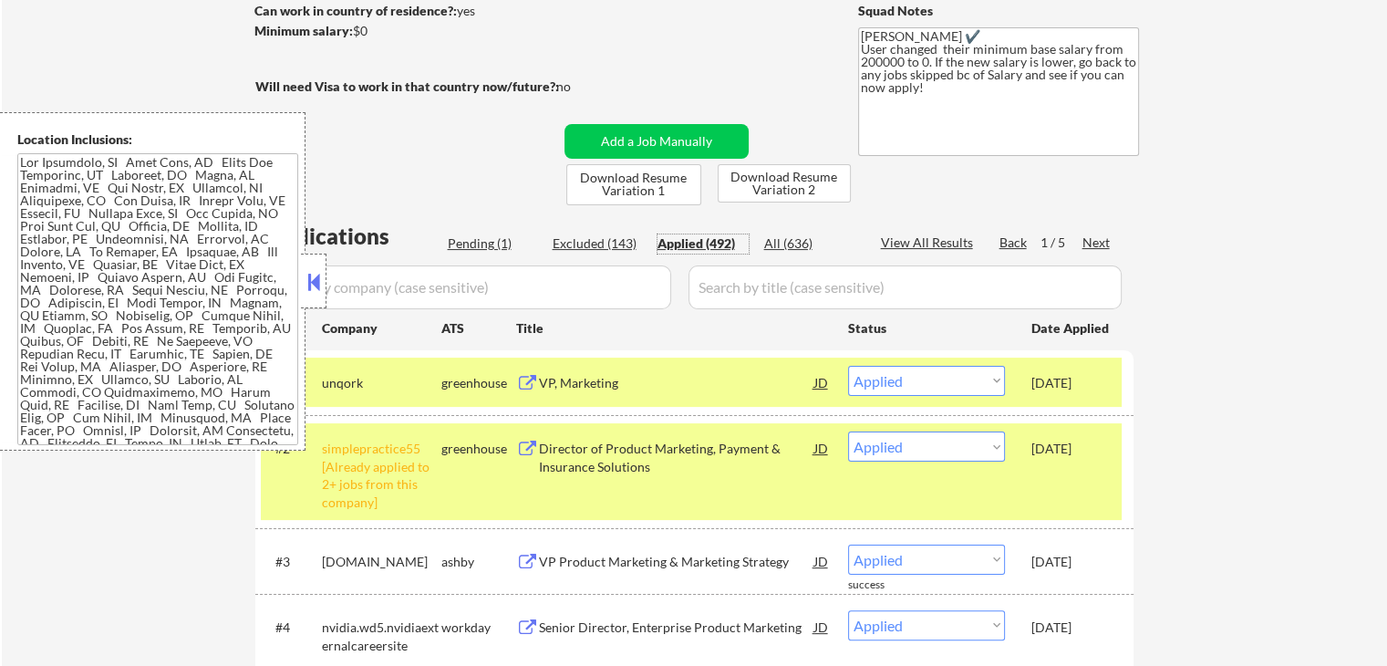
scroll to position [456, 0]
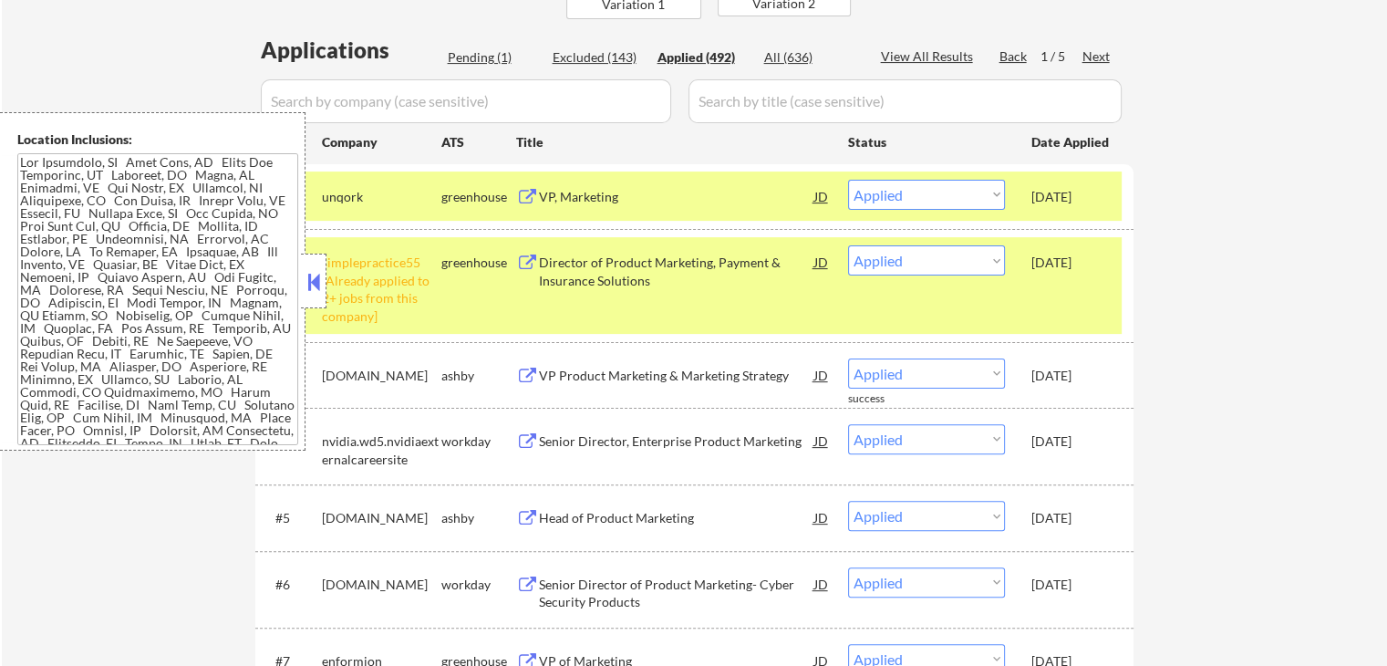
click at [1083, 303] on div "#2 simplepractice55 [Already applied to 2+ jobs from this company] greenhouse D…" at bounding box center [691, 285] width 861 height 96
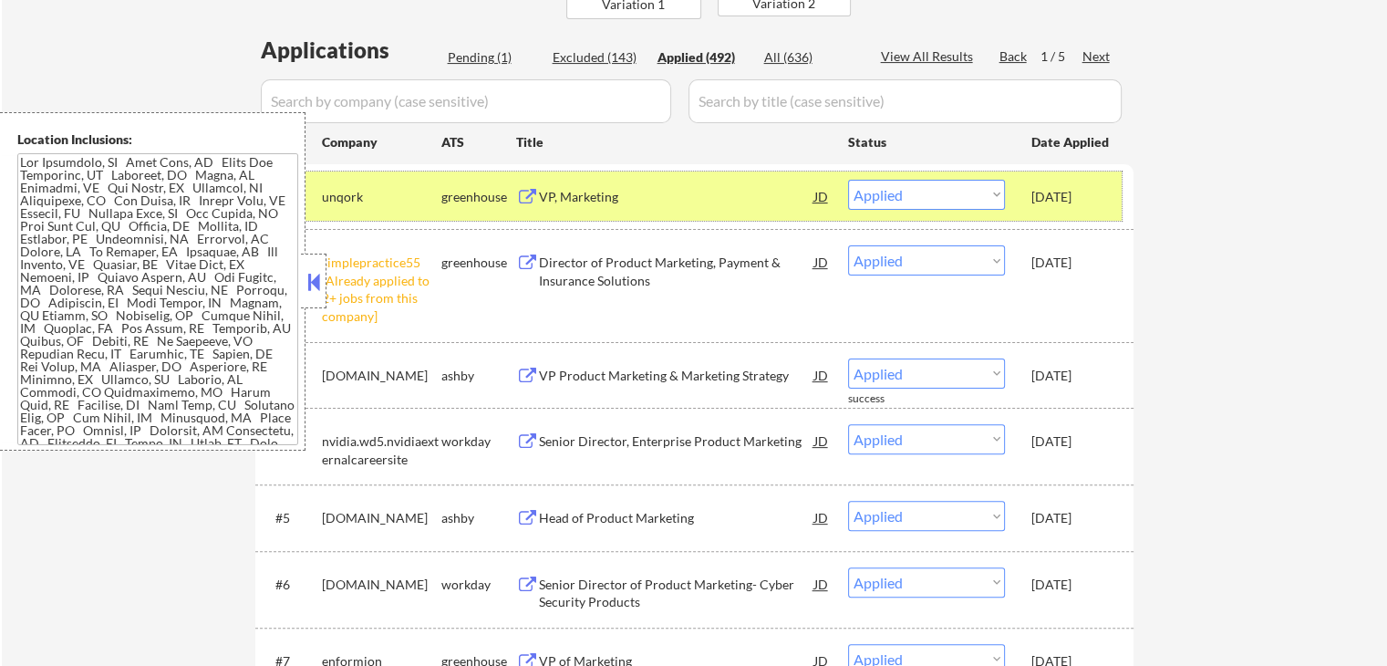
click at [1095, 201] on div "[DATE]" at bounding box center [1072, 197] width 80 height 18
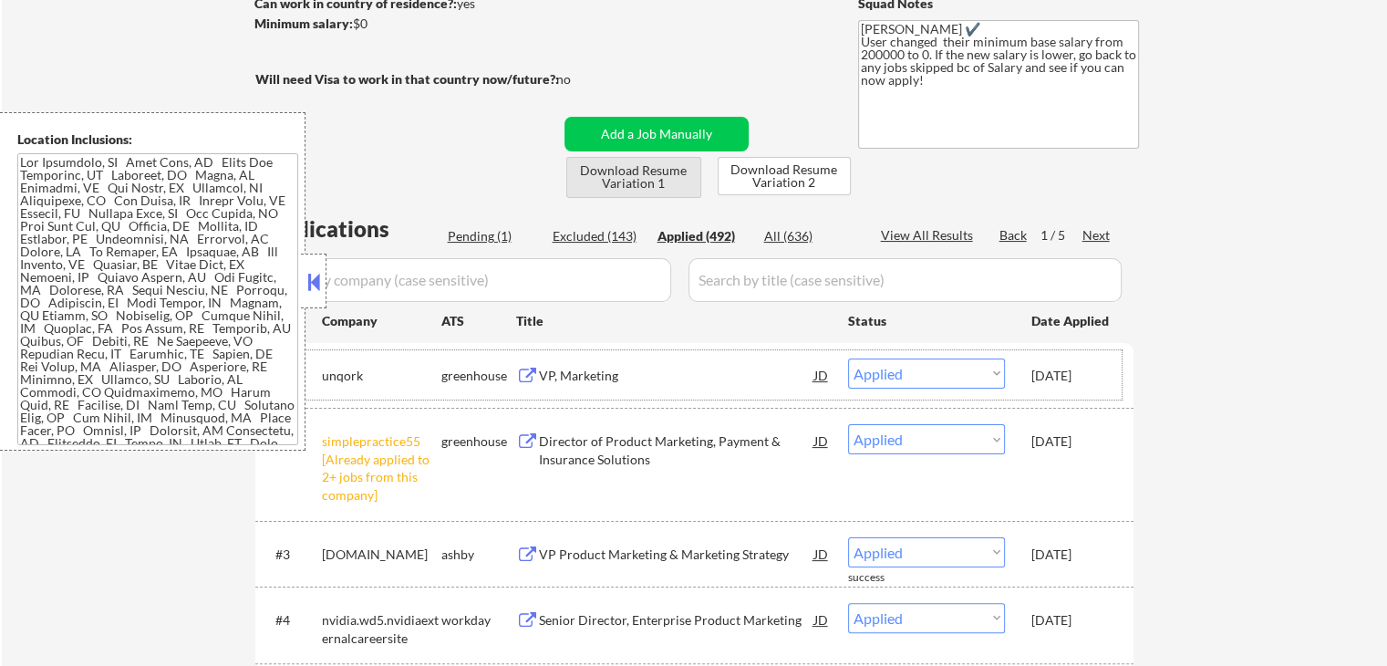
scroll to position [274, 0]
